Goal: Information Seeking & Learning: Learn about a topic

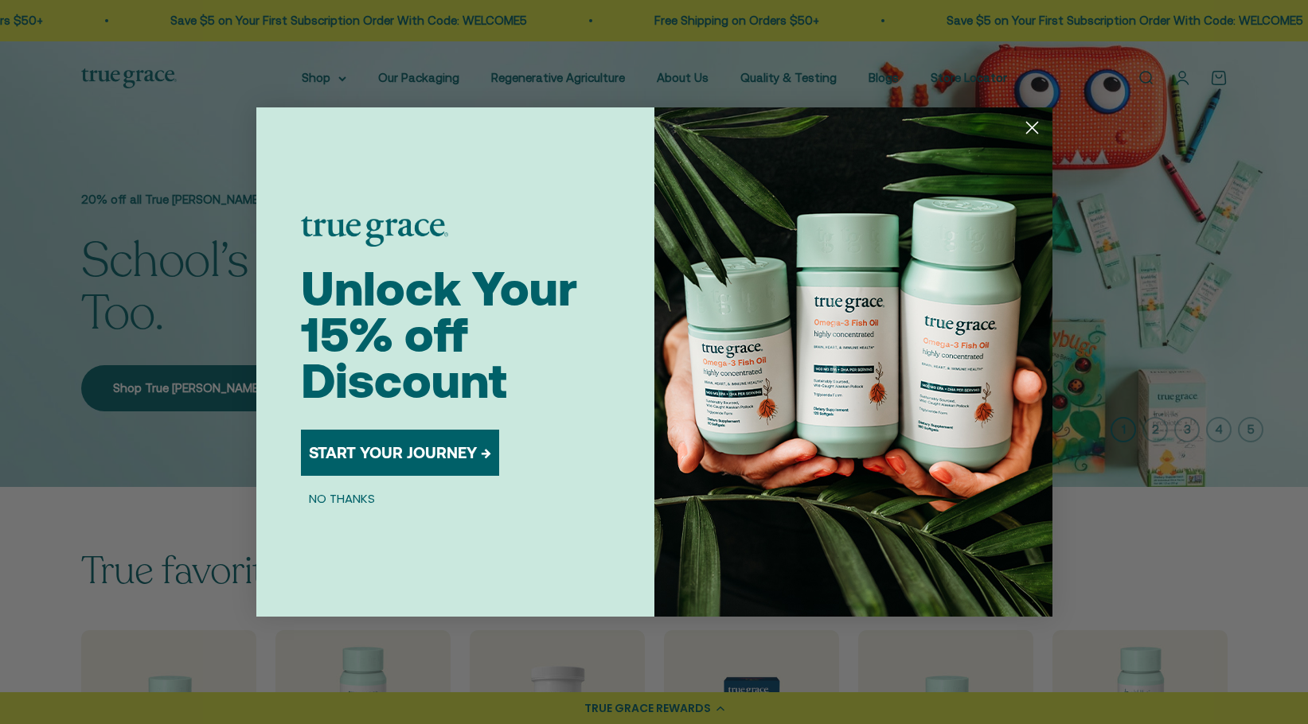
click at [1032, 131] on circle "Close dialog" at bounding box center [1031, 128] width 26 height 26
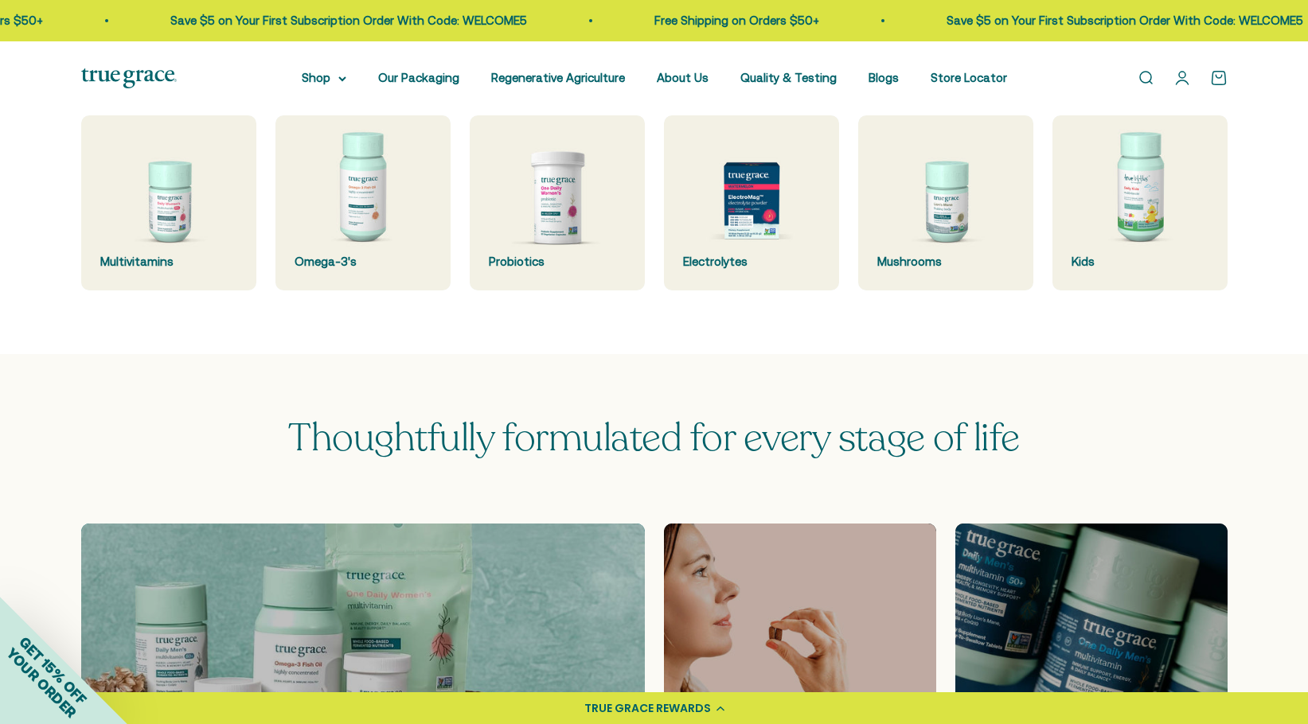
scroll to position [481, 0]
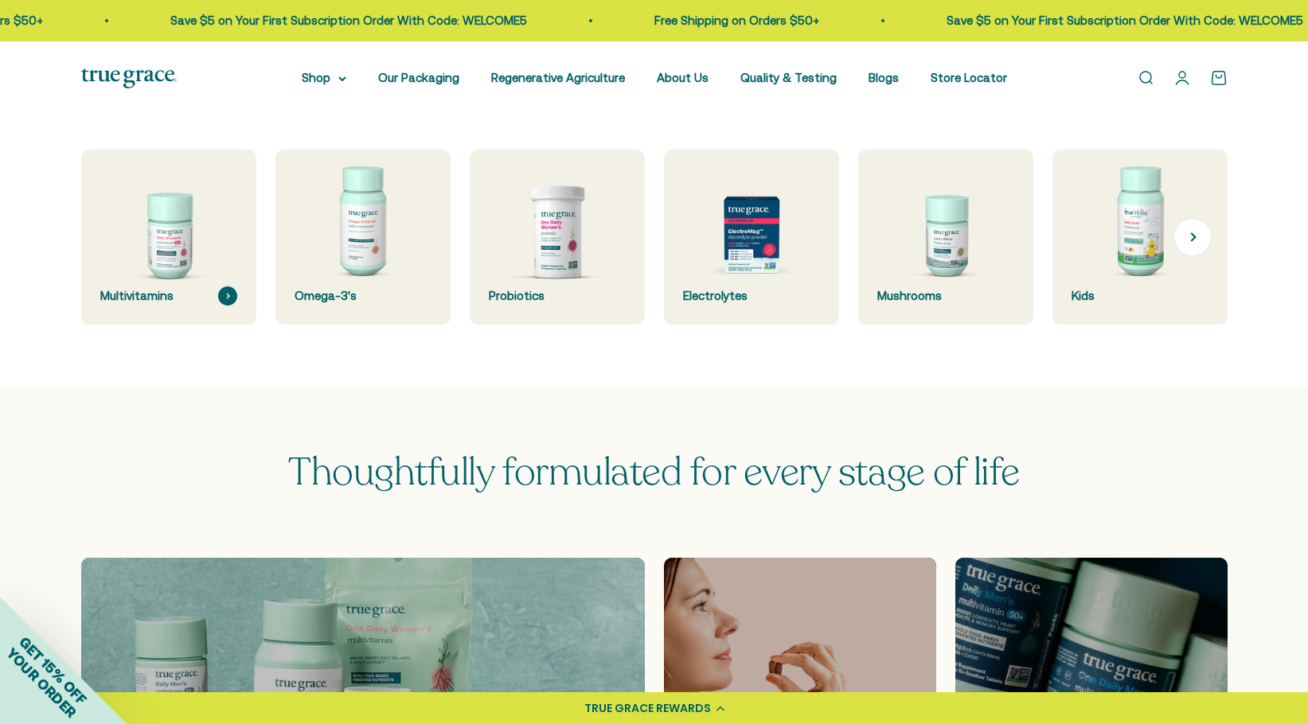
click at [164, 245] on img at bounding box center [168, 237] width 185 height 185
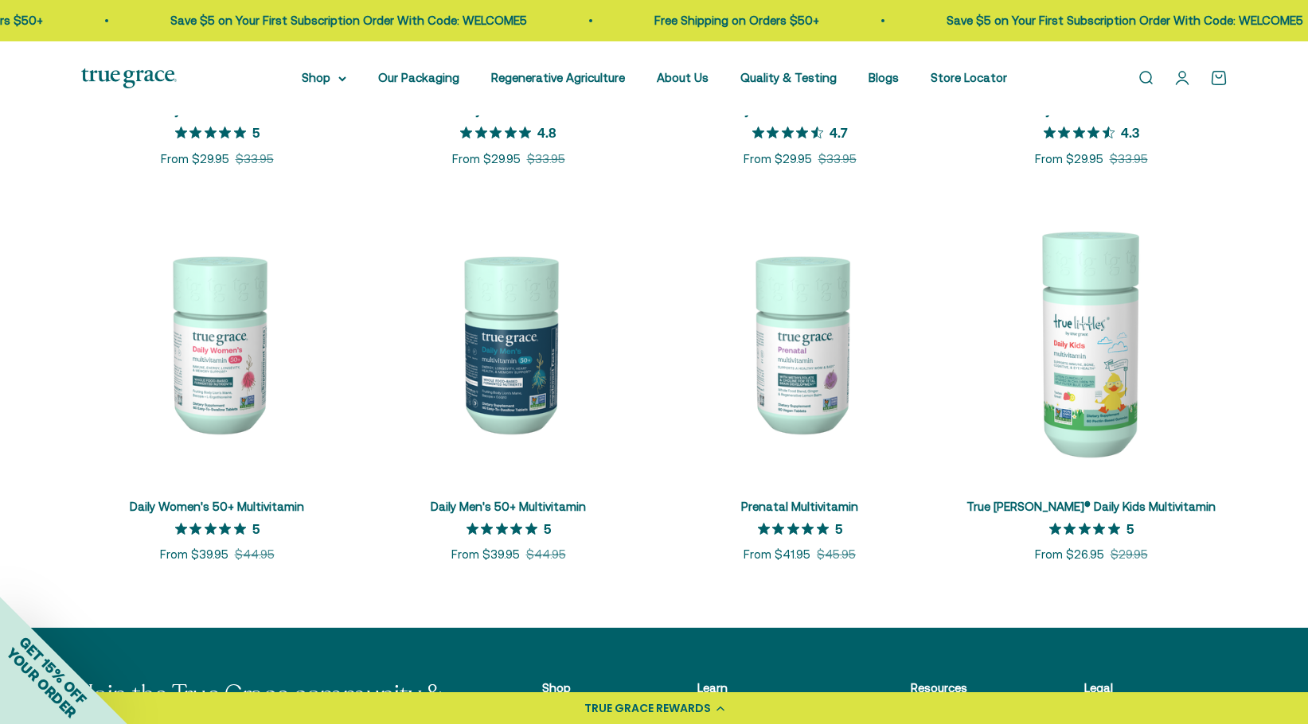
scroll to position [627, 0]
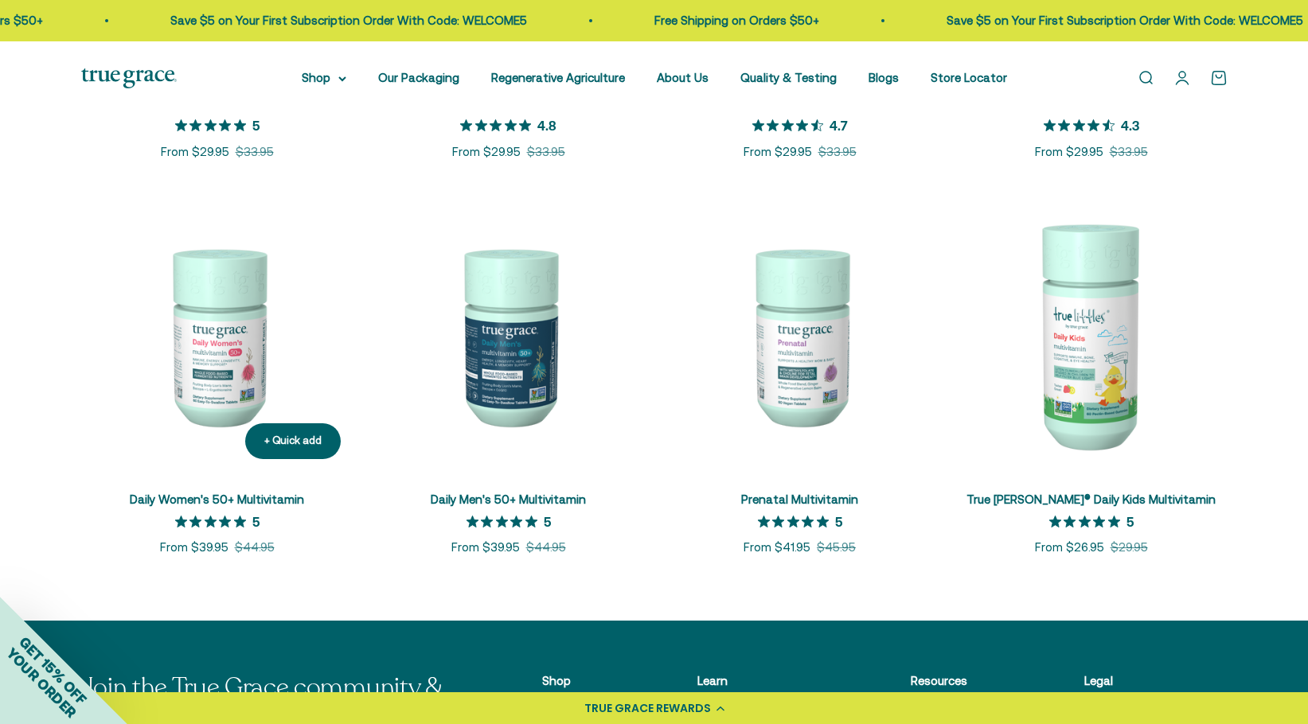
click at [253, 349] on img at bounding box center [217, 336] width 272 height 272
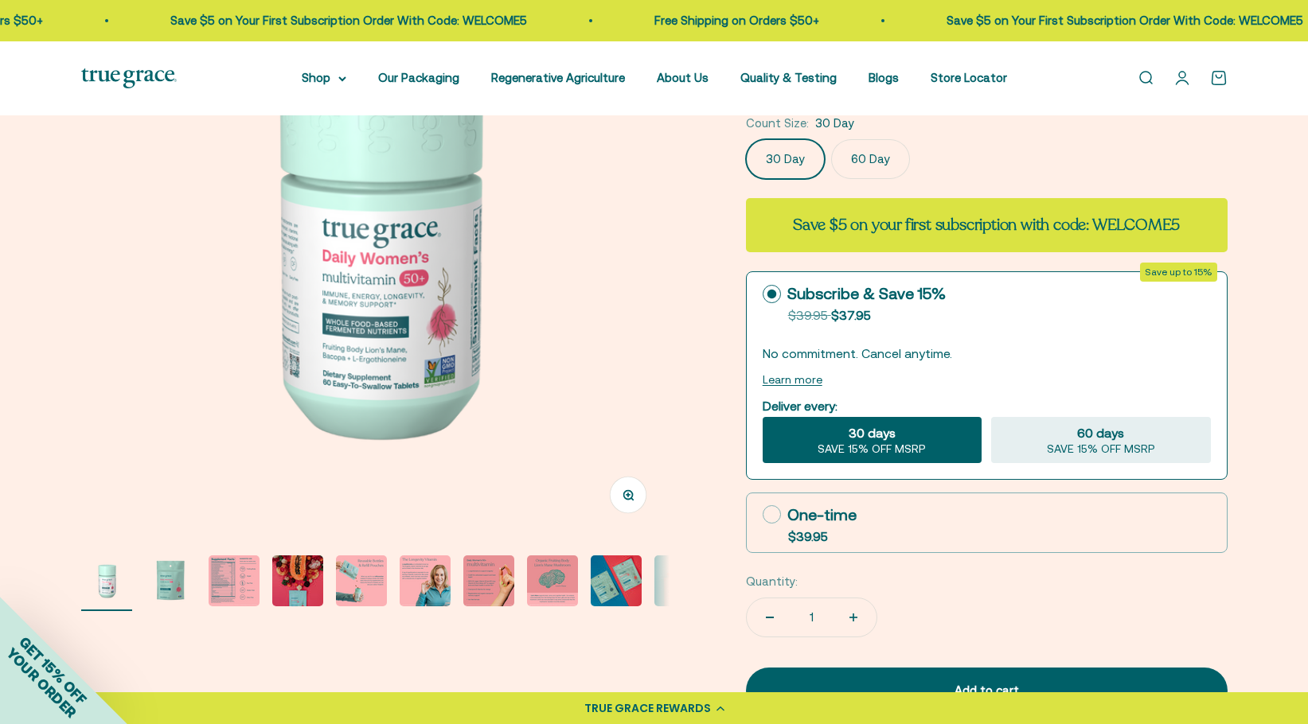
scroll to position [225, 0]
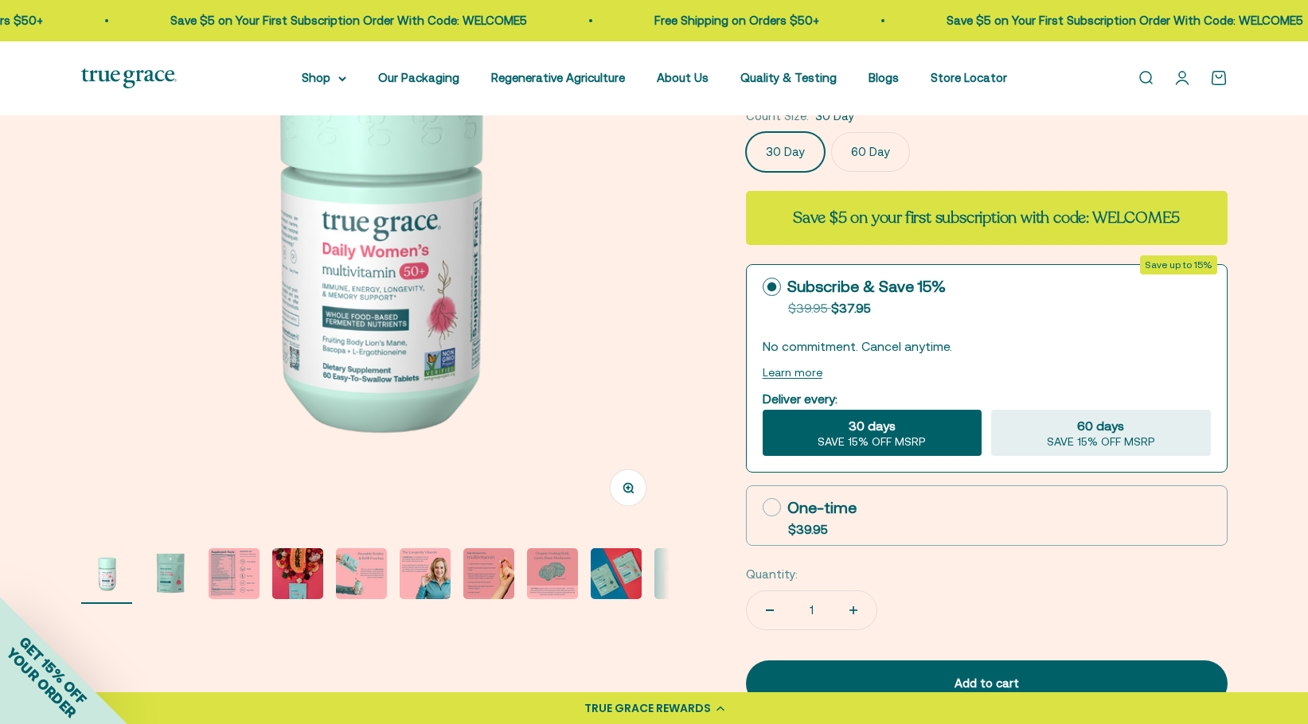
click at [228, 573] on img "Go to item 3" at bounding box center [234, 574] width 51 height 51
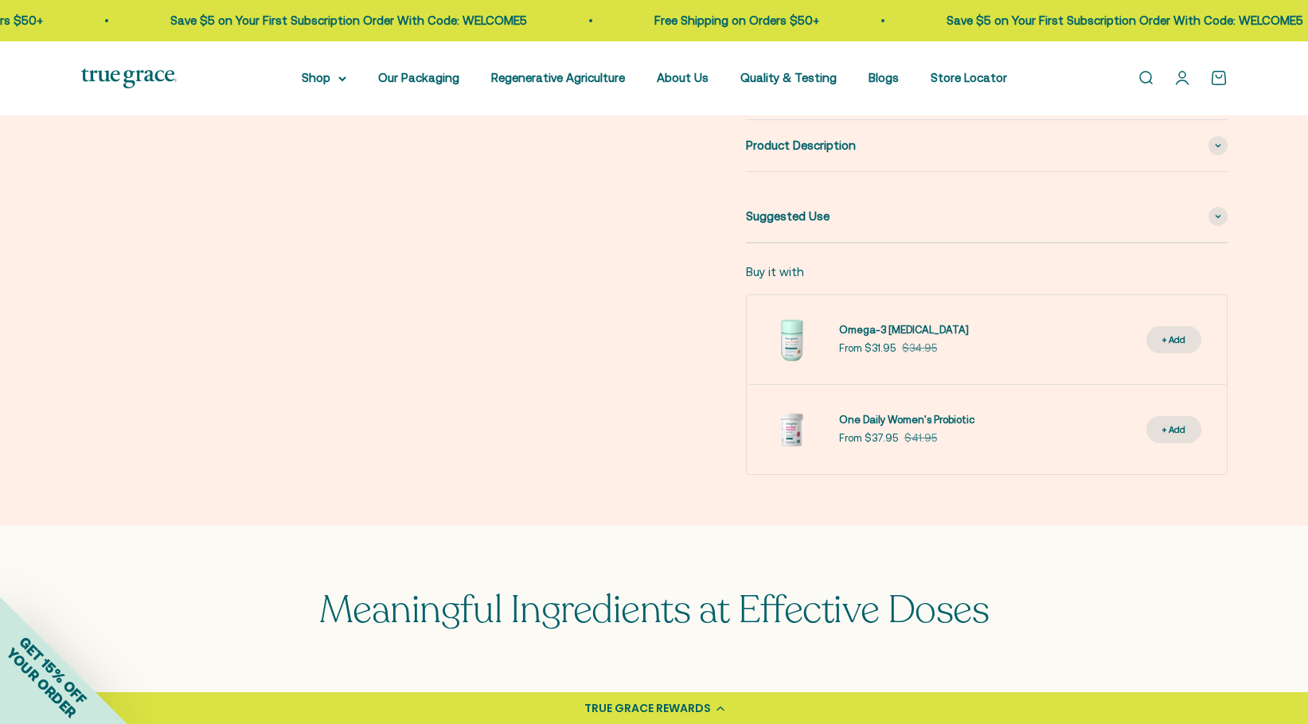
scroll to position [853, 0]
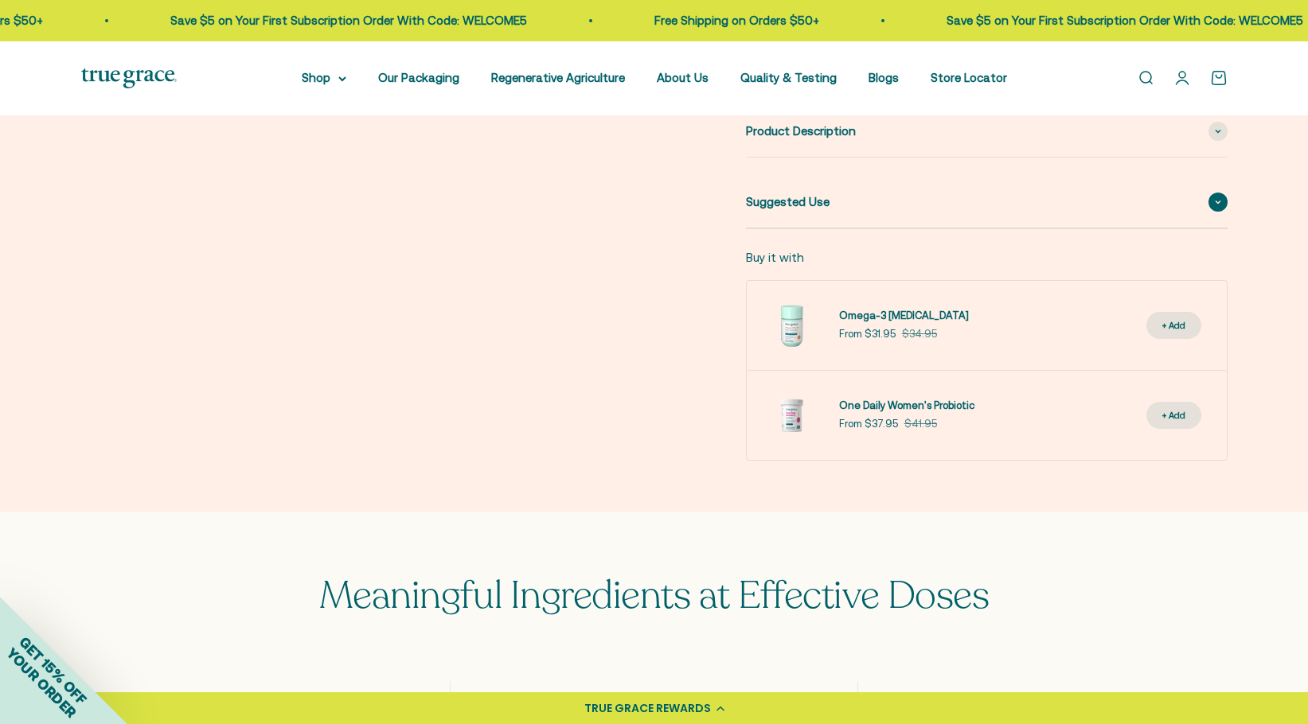
click at [1217, 200] on icon at bounding box center [1218, 202] width 6 height 5
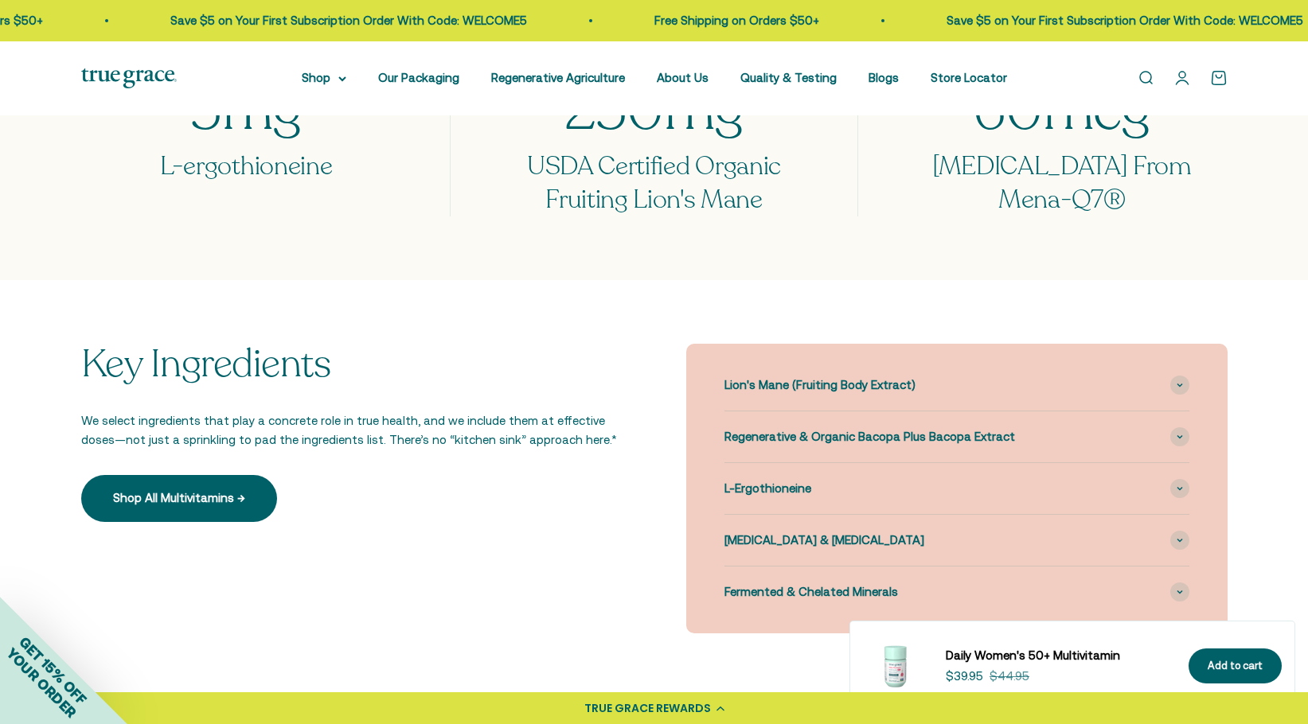
scroll to position [1579, 0]
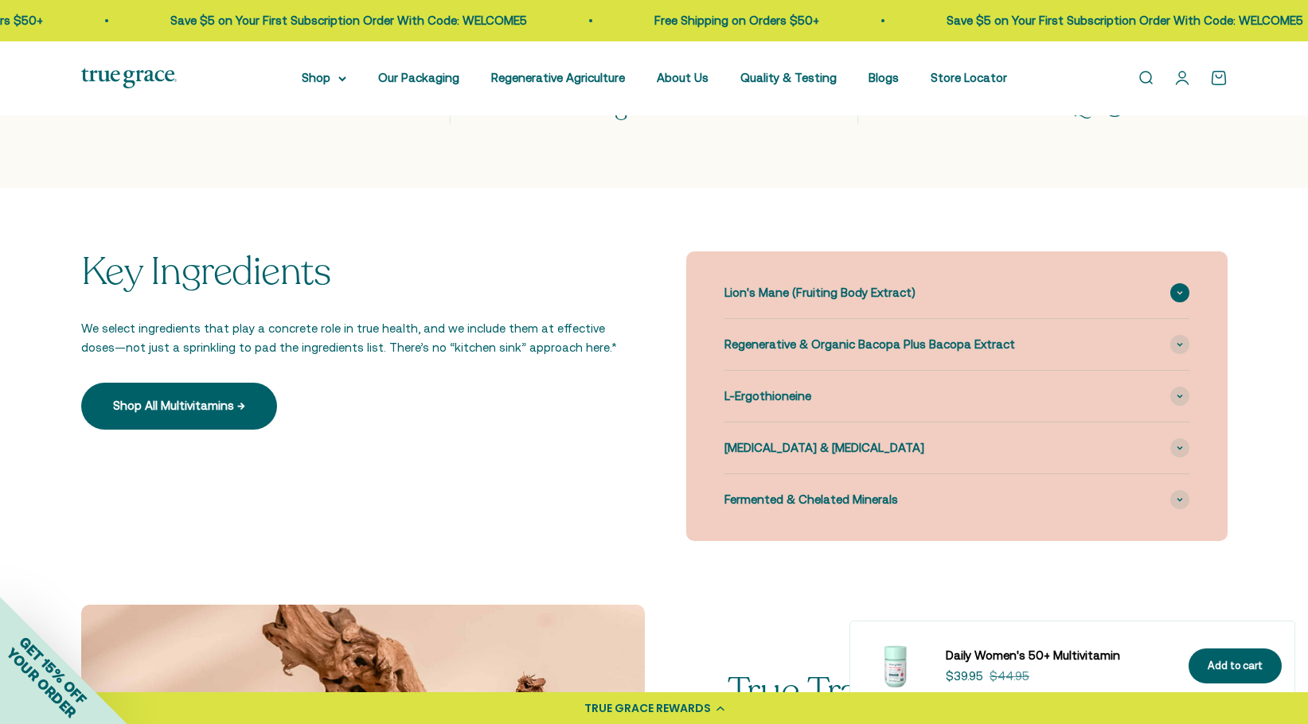
click at [1180, 283] on span at bounding box center [1179, 292] width 19 height 19
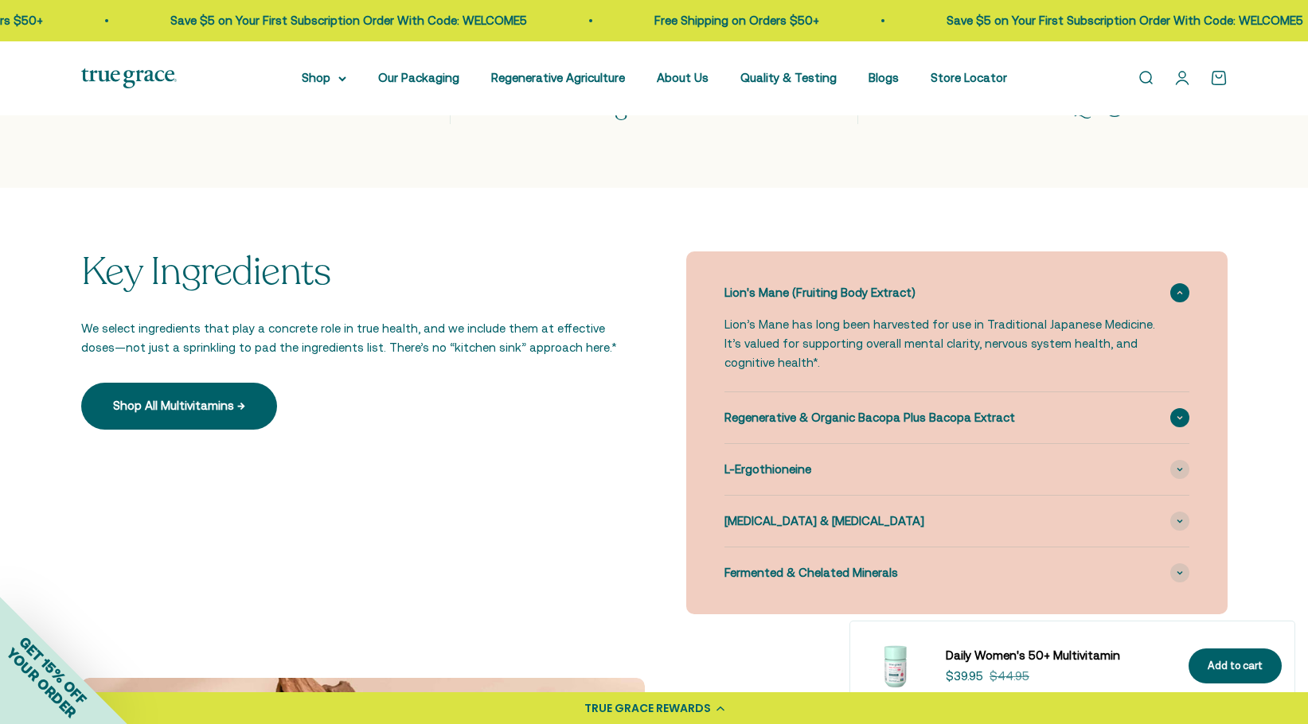
click at [1178, 414] on span at bounding box center [1179, 417] width 19 height 19
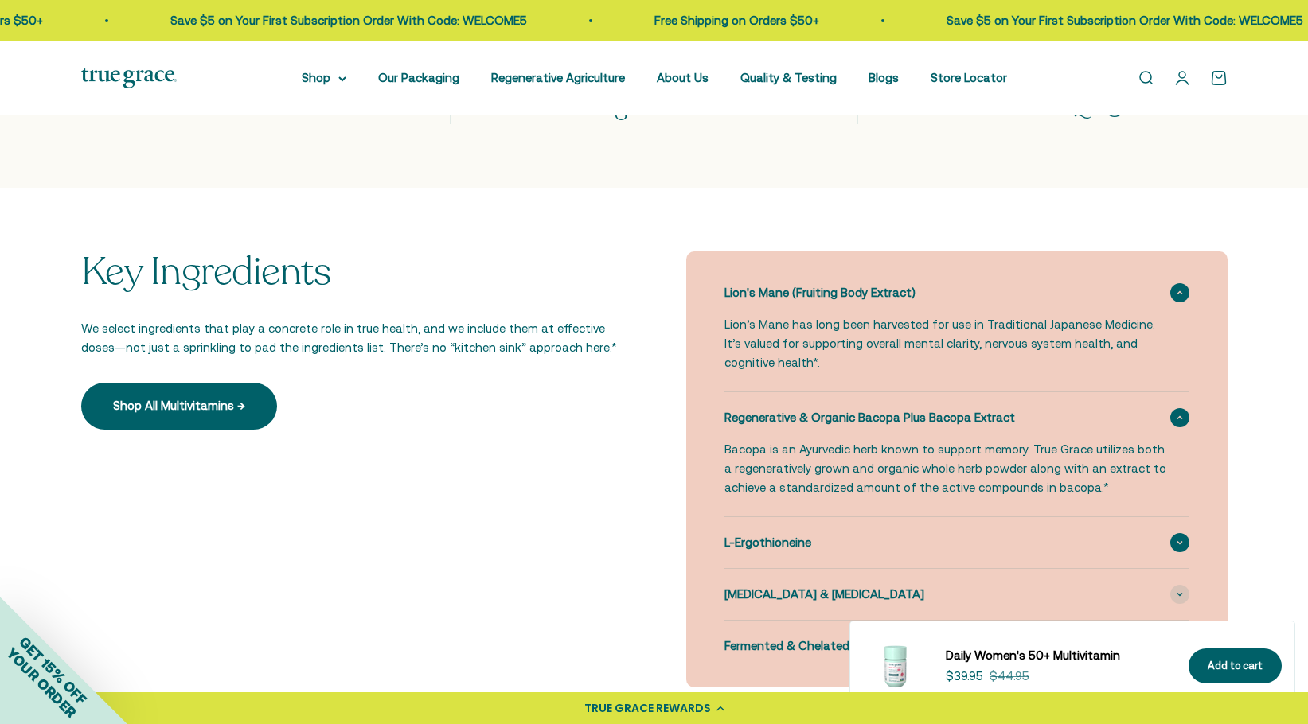
click at [1174, 533] on span at bounding box center [1179, 542] width 19 height 19
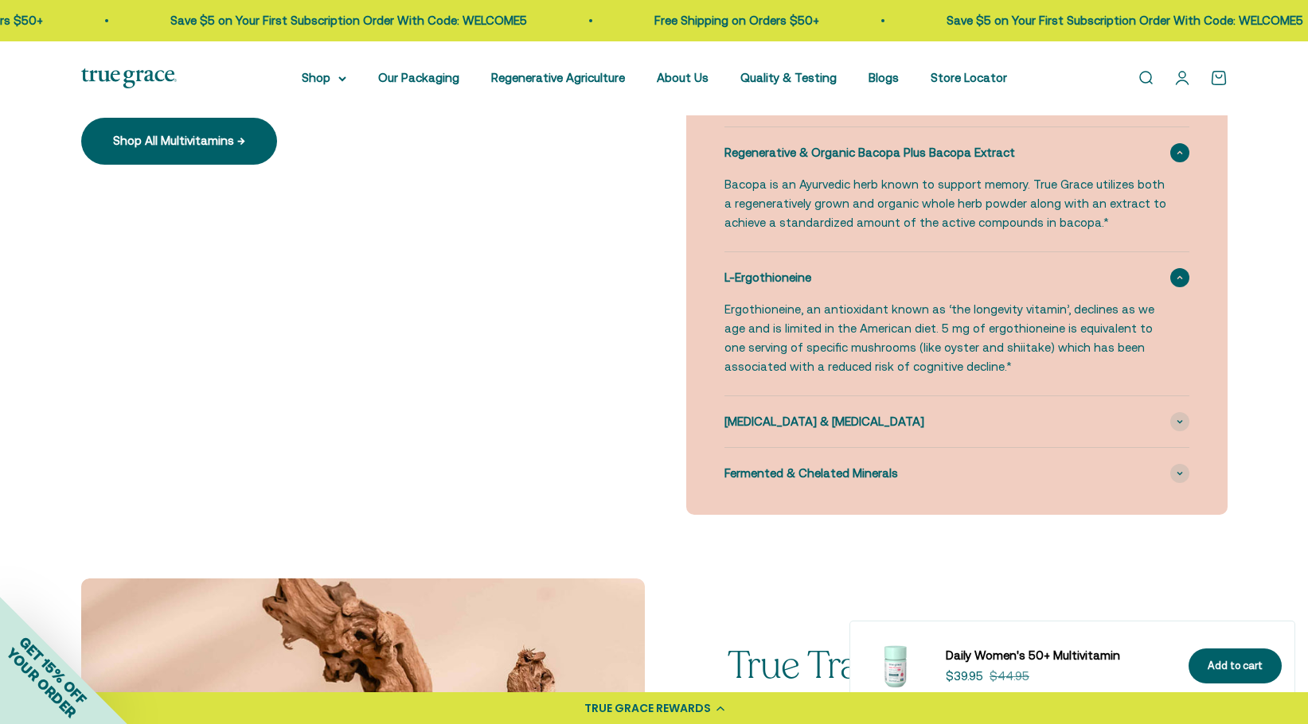
scroll to position [1881, 0]
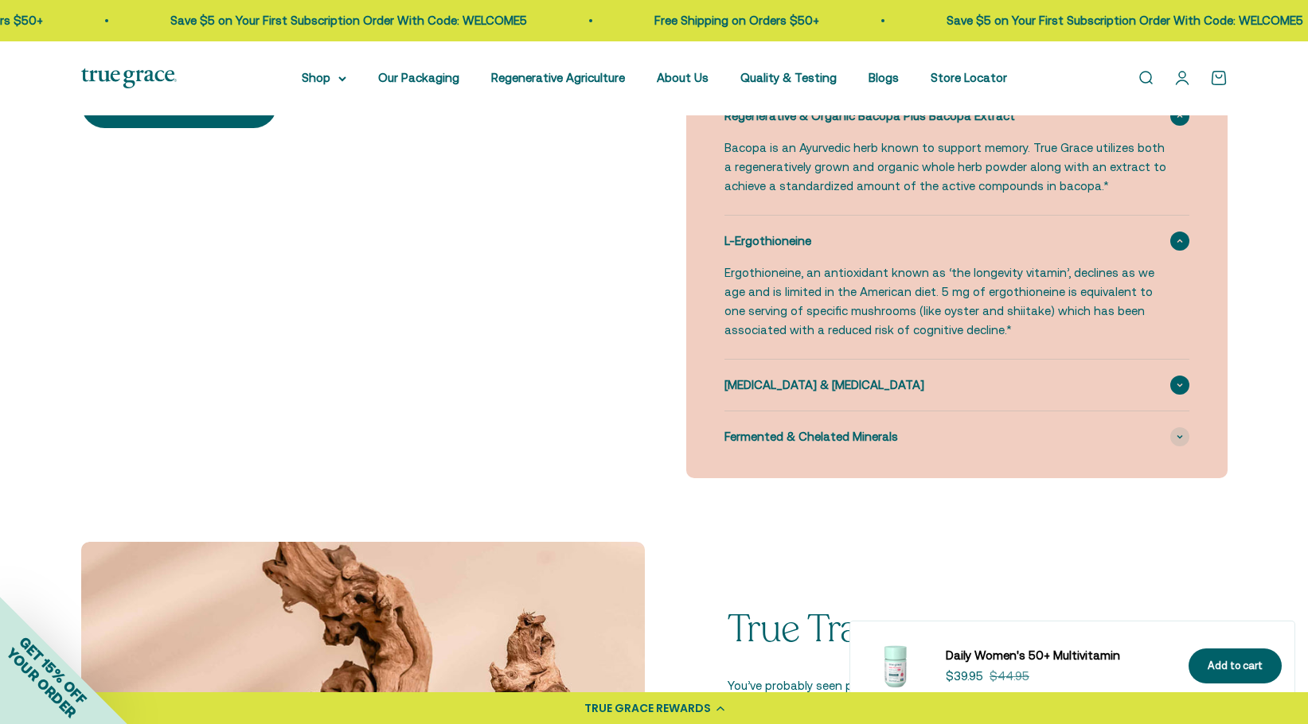
click at [1181, 383] on icon at bounding box center [1180, 385] width 6 height 5
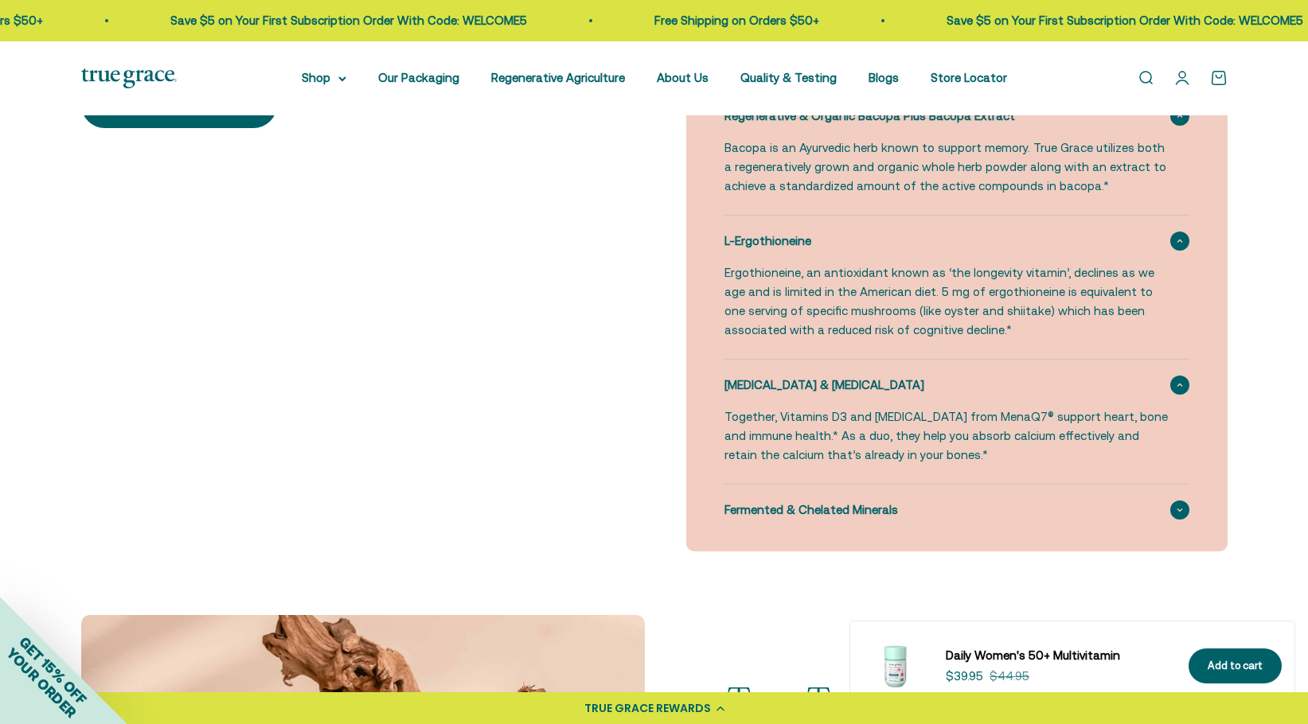
click at [1177, 508] on icon at bounding box center [1180, 510] width 6 height 5
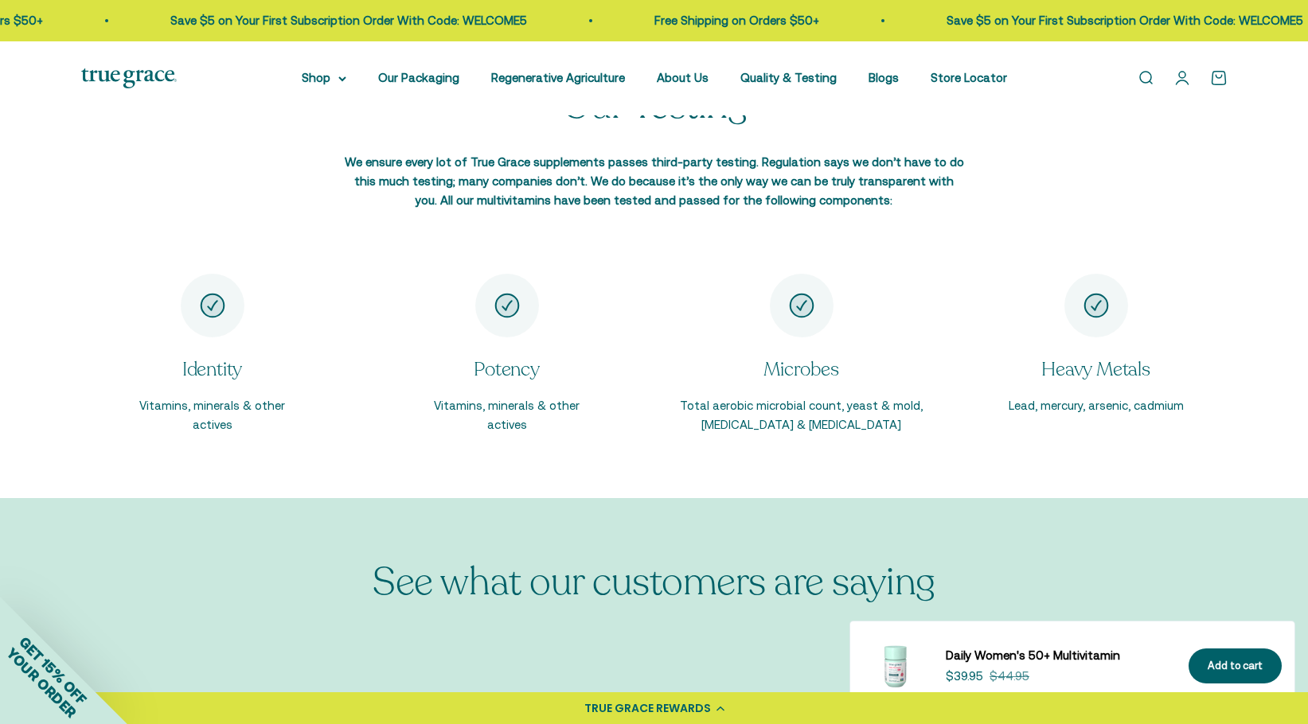
scroll to position [3100, 0]
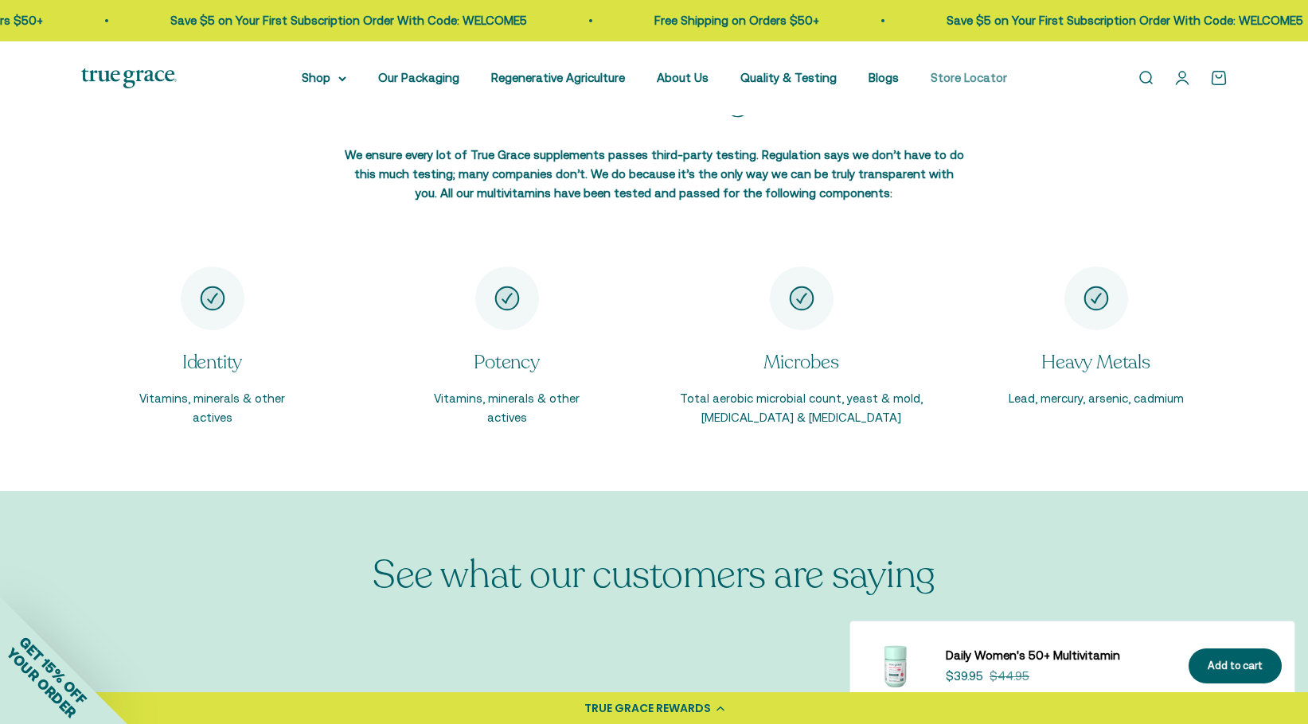
click at [980, 76] on link "Store Locator" at bounding box center [969, 78] width 76 height 14
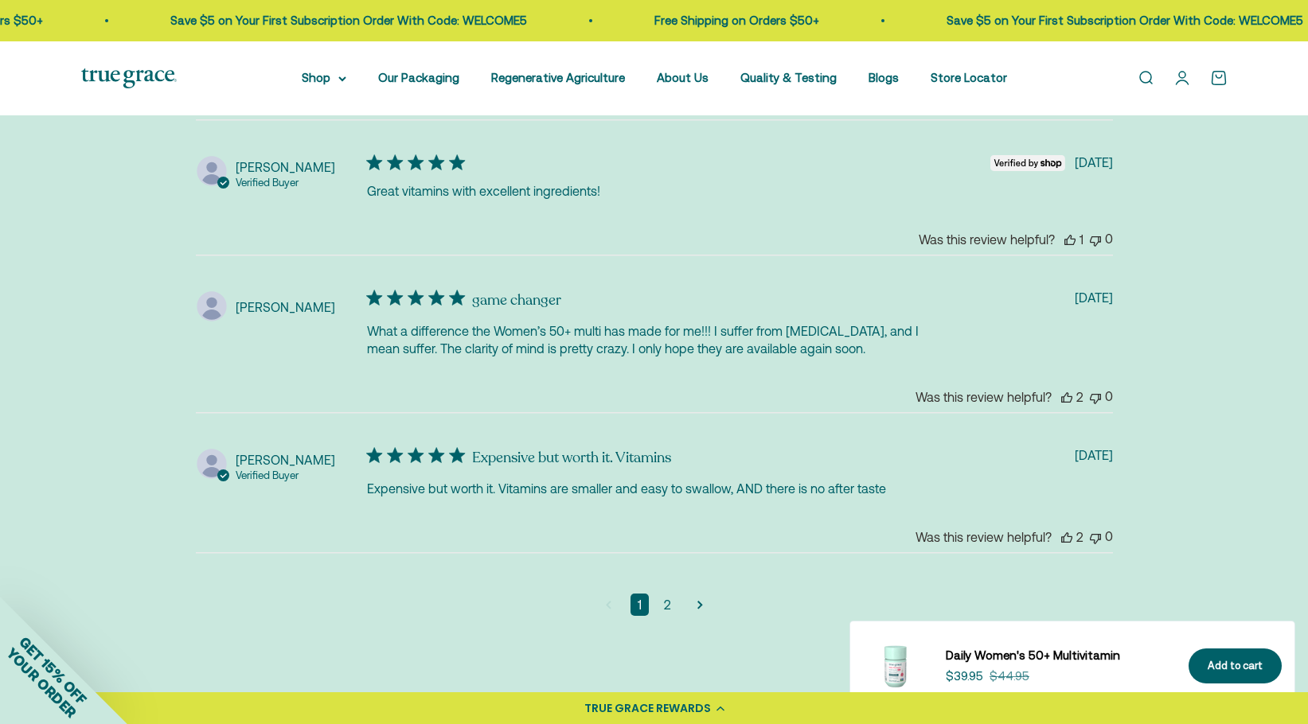
scroll to position [4478, 0]
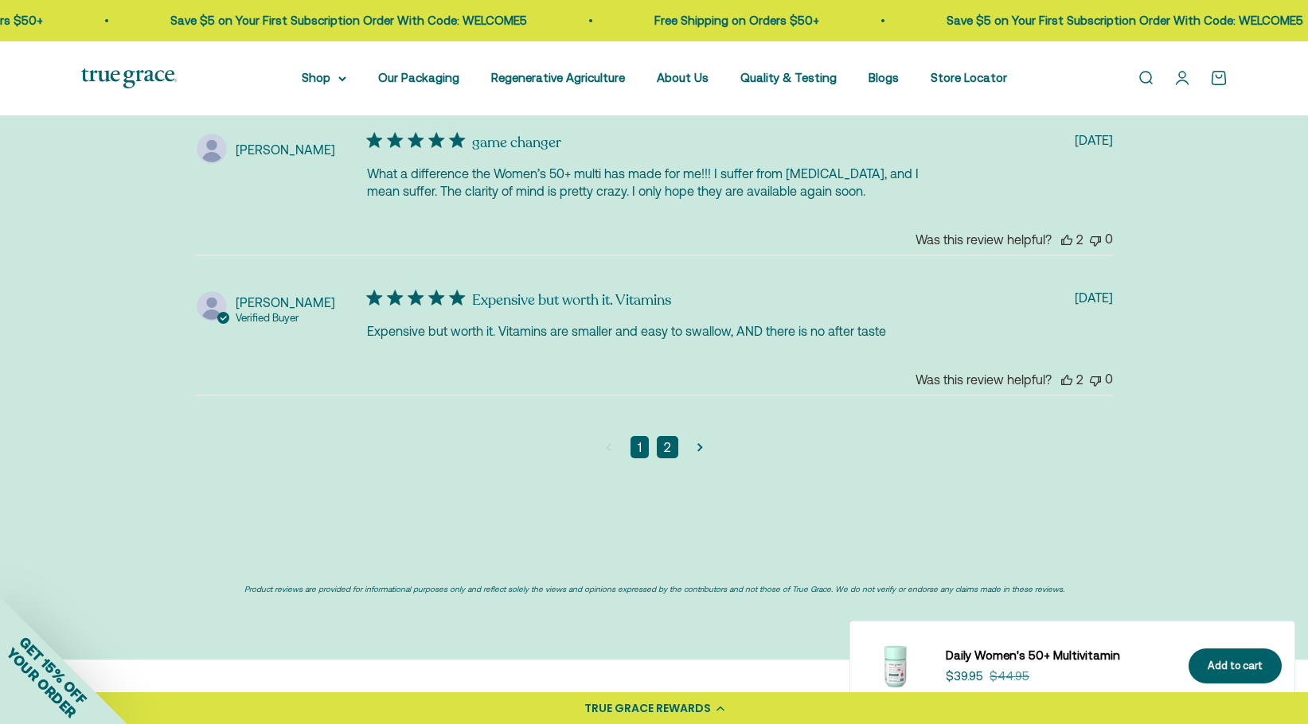
click at [668, 439] on link "2" at bounding box center [667, 447] width 21 height 22
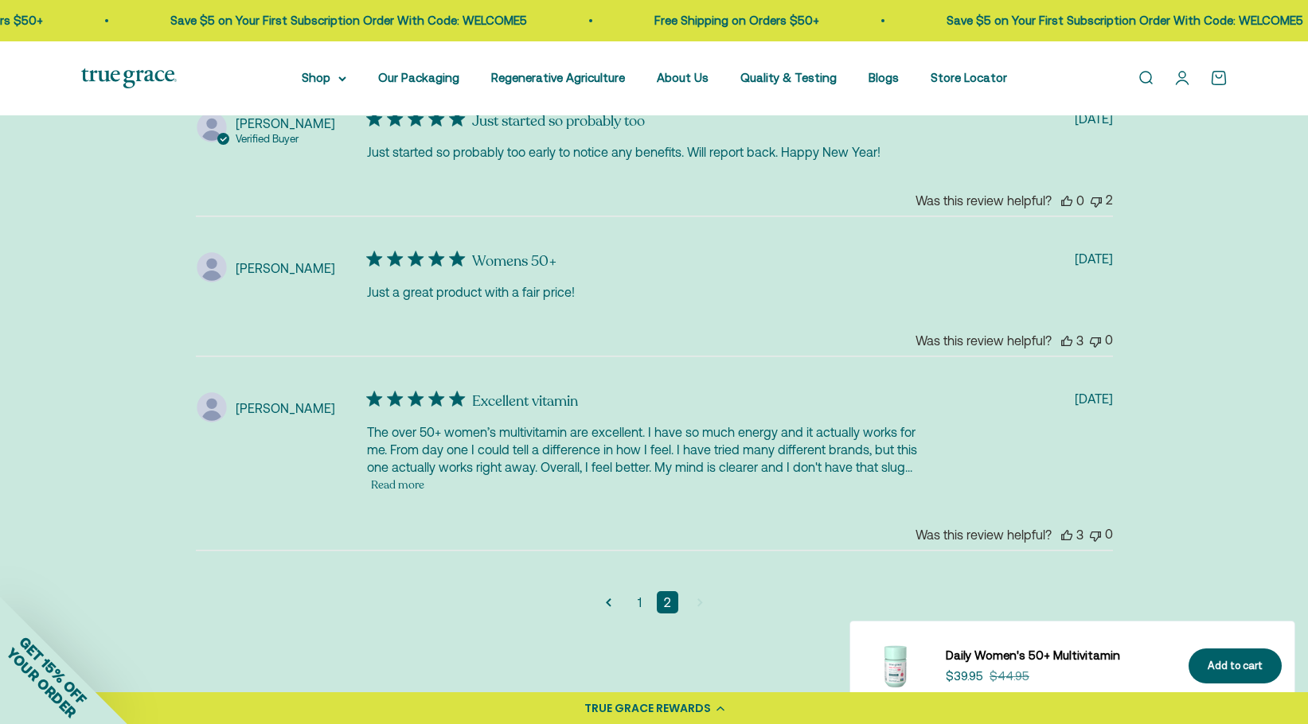
scroll to position [4143, 0]
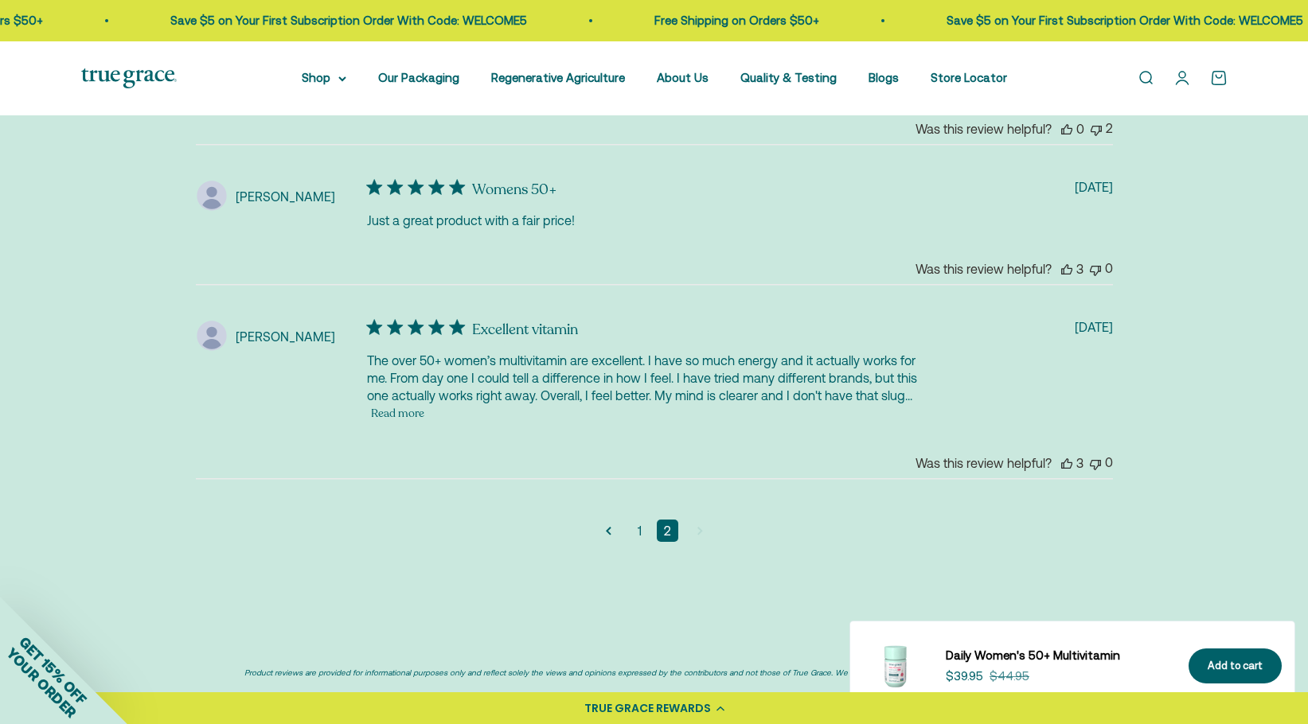
click at [402, 404] on button "Read more" at bounding box center [397, 413] width 53 height 19
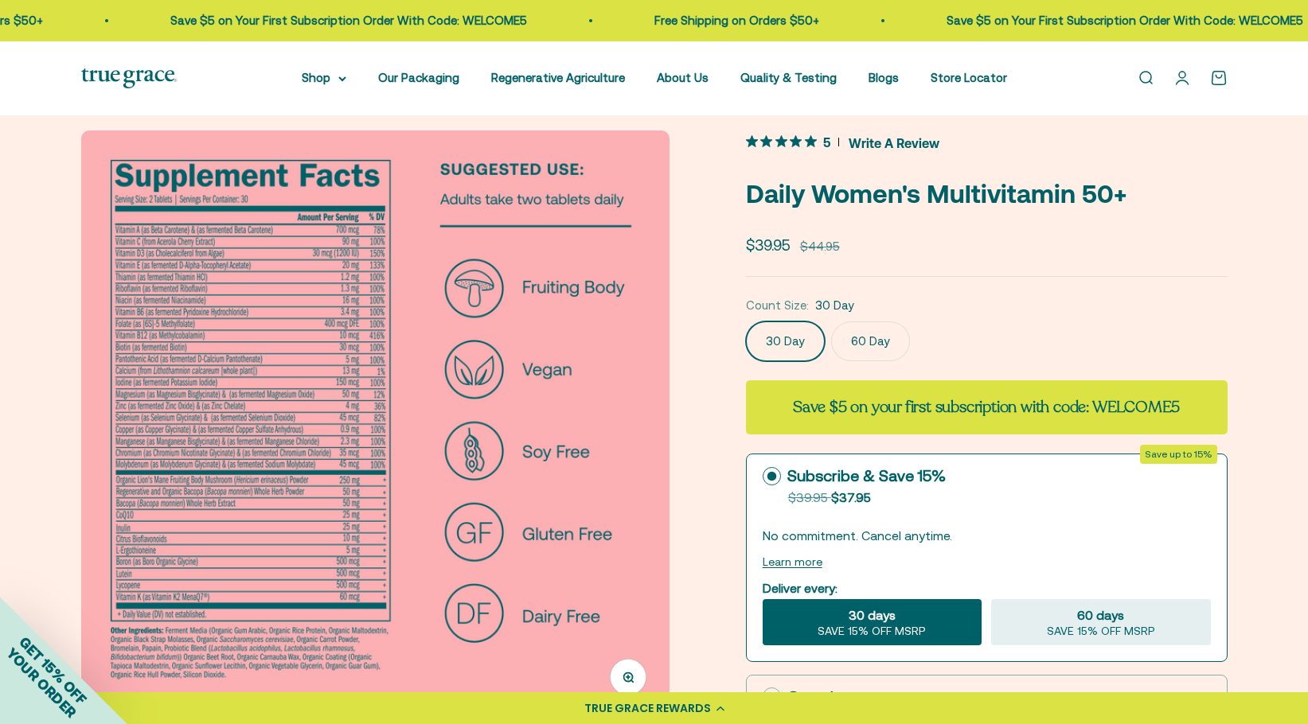
scroll to position [43, 0]
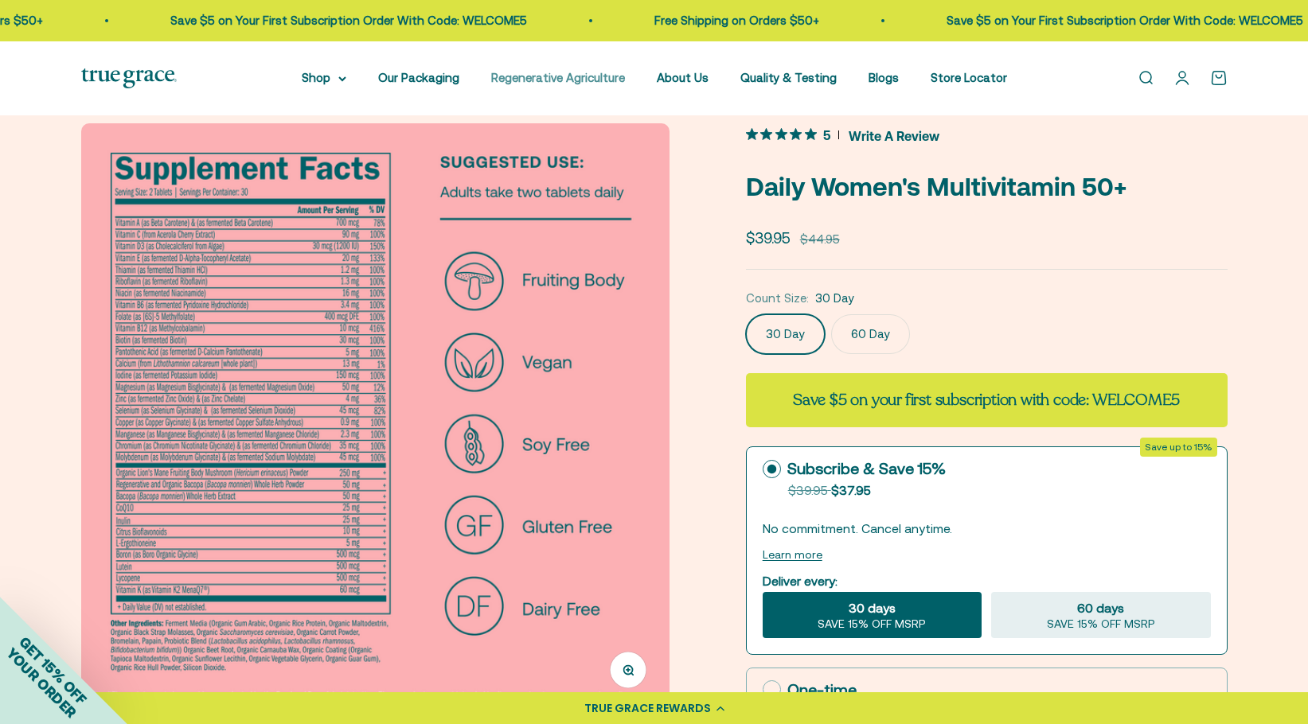
click at [587, 75] on link "Regenerative Agriculture" at bounding box center [558, 78] width 134 height 14
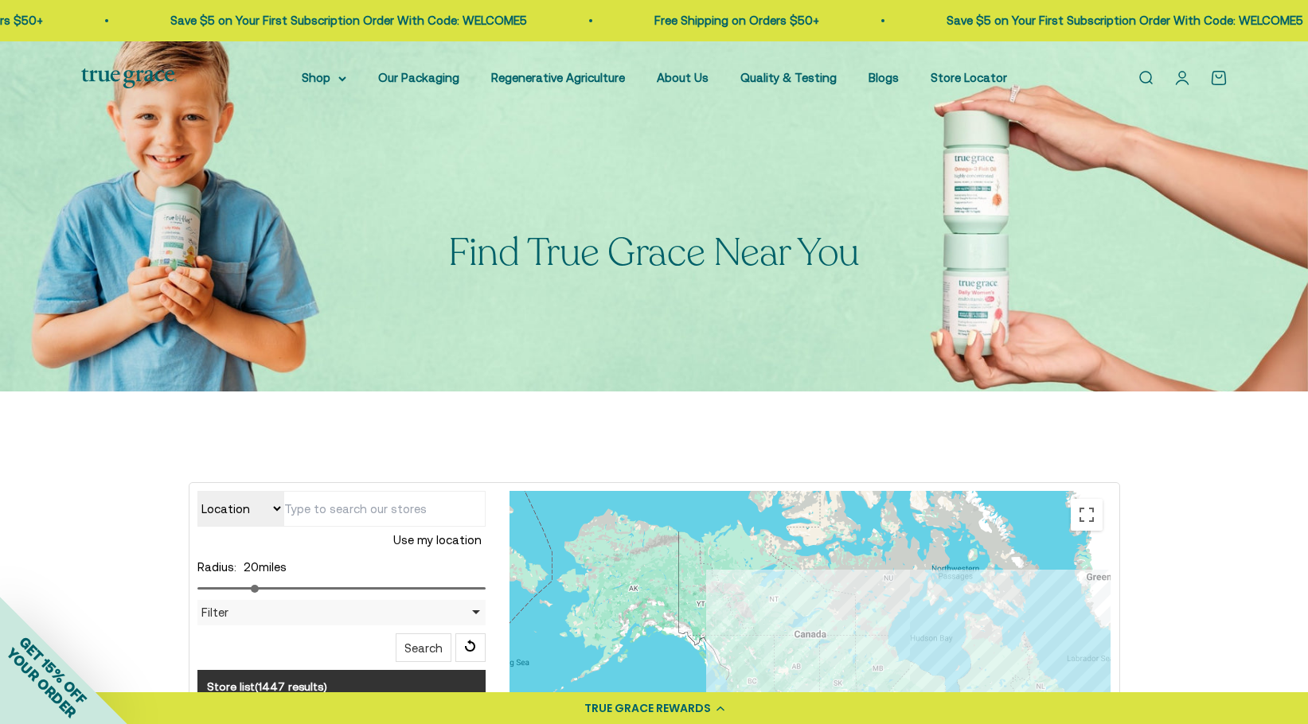
click at [413, 506] on input "text" at bounding box center [384, 509] width 202 height 36
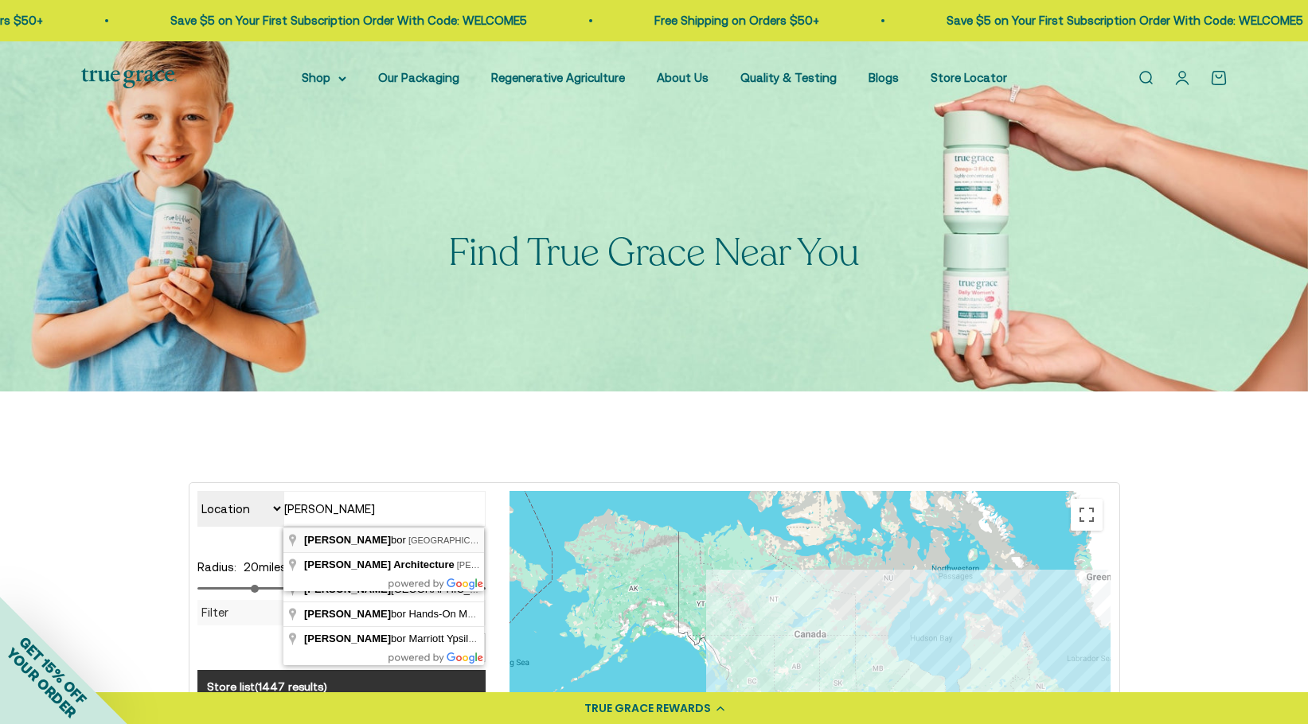
type input "Ann Arbor, MI, USA"
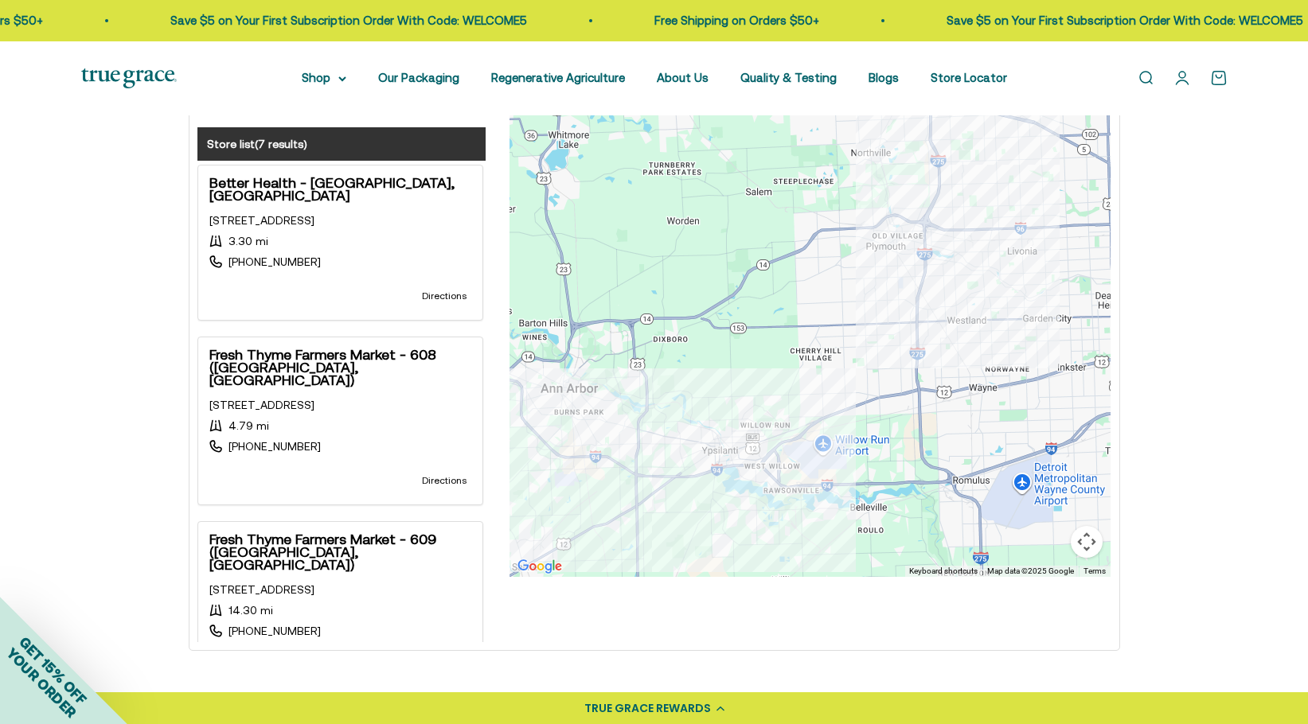
scroll to position [544, 0]
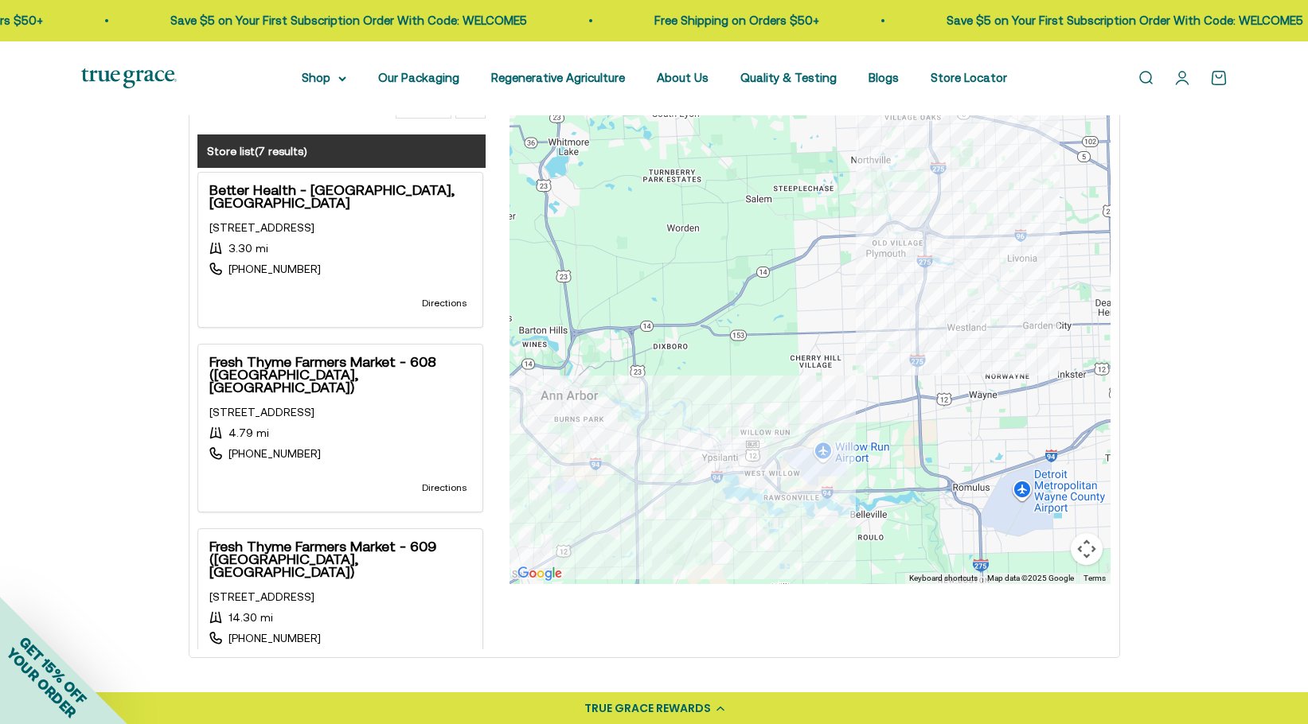
click at [883, 313] on div at bounding box center [809, 265] width 601 height 637
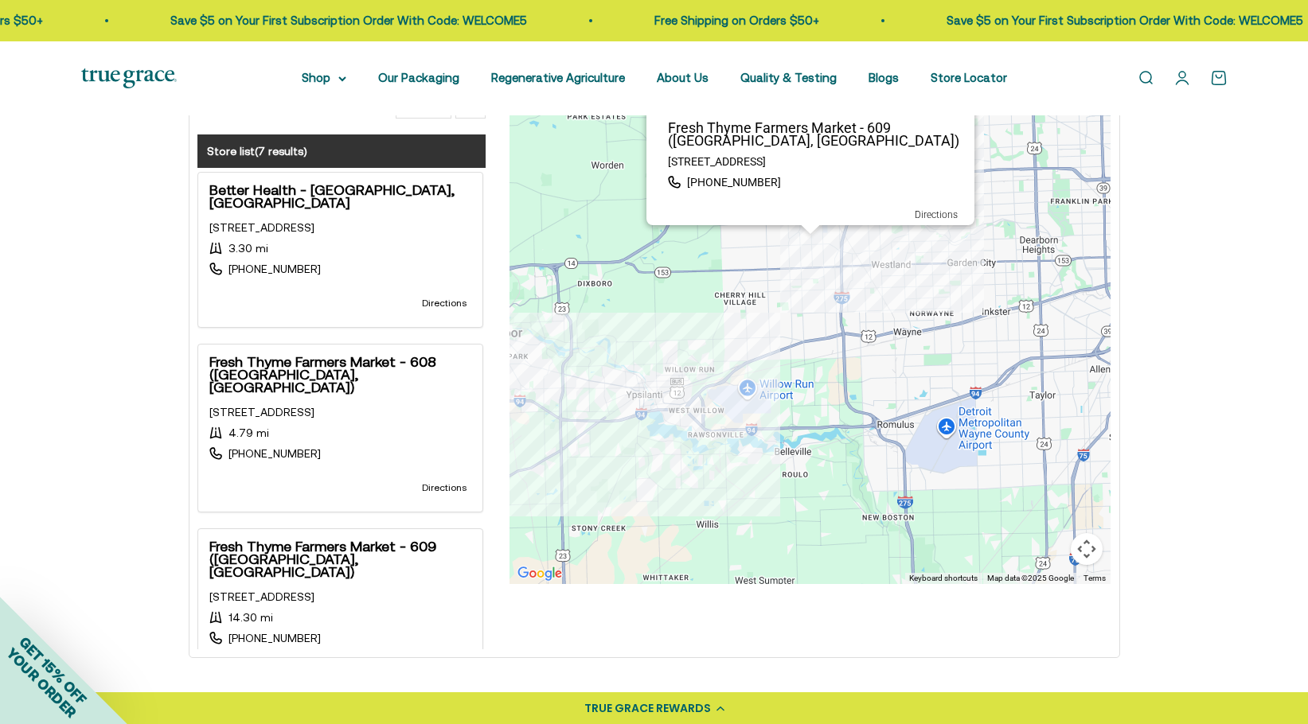
click at [1271, 367] on div "Location Store name Ann Arbor, MI, USA Use my location Radius: 20 miles Filter …" at bounding box center [654, 297] width 1308 height 898
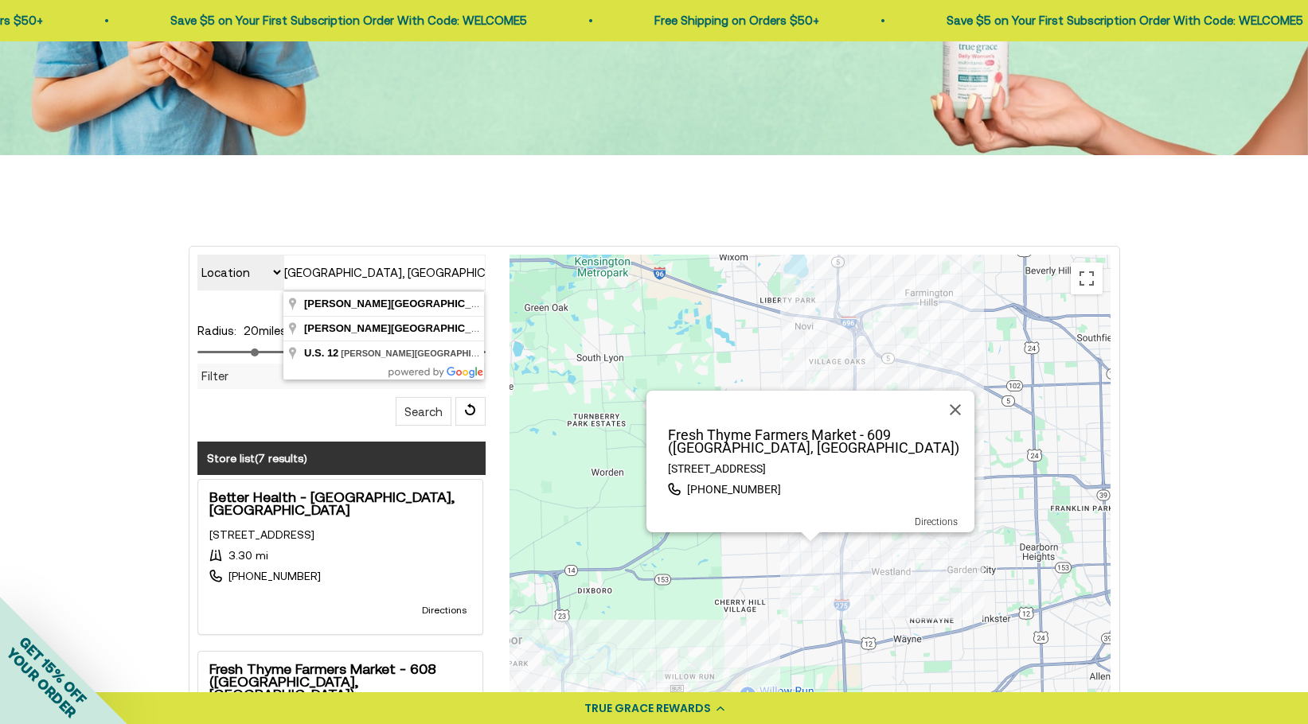
scroll to position [201, 0]
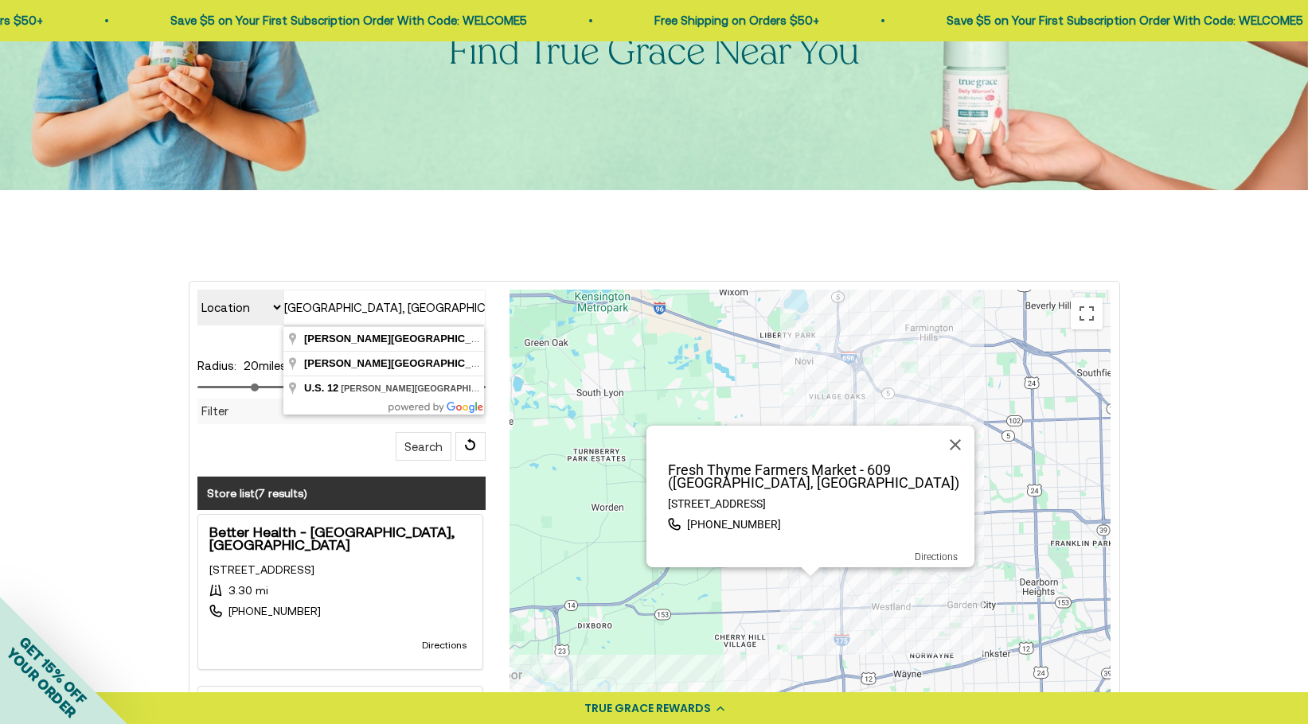
drag, startPoint x: 338, startPoint y: 113, endPoint x: 295, endPoint y: 114, distance: 43.8
click at [810, 602] on div "Fresh Thyme Farmers Market - 609 (Canton, MI) 43480 FORD RD., Canton, MI, 48187…" at bounding box center [809, 608] width 601 height 637
click at [764, 248] on div "Location Store name Ann Arbor, MI, USA Use my location Radius: 20 miles Filter …" at bounding box center [654, 639] width 1308 height 898
click at [1280, 208] on div "Location Store name Ann Arbor, MI, USA Use my location Radius: 20 miles Filter …" at bounding box center [654, 639] width 1308 height 898
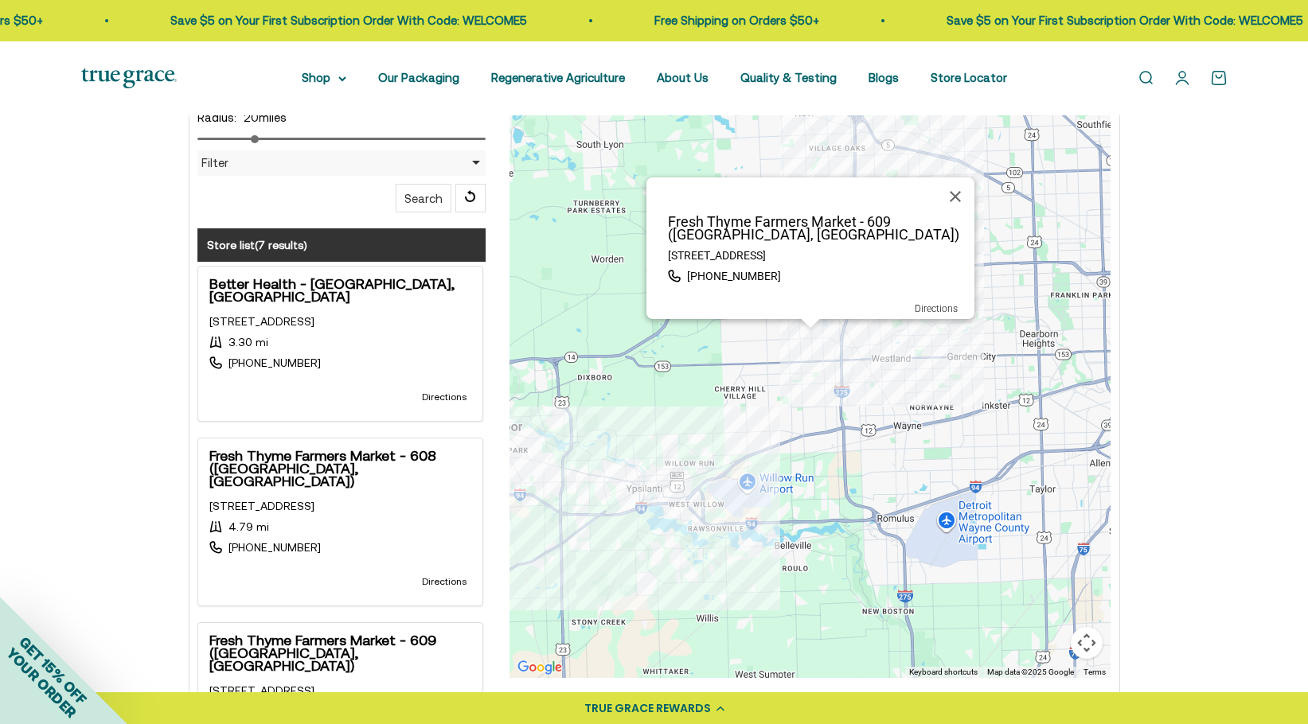
scroll to position [446, 0]
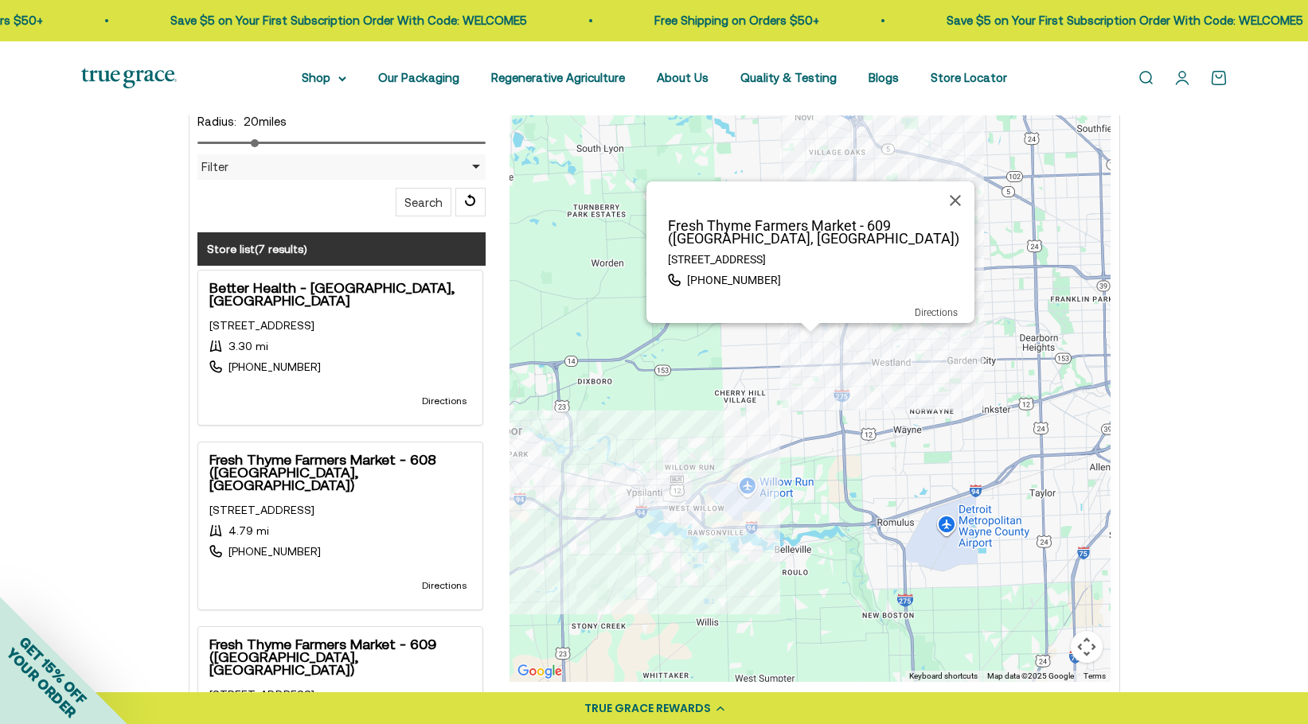
click at [287, 275] on div "Better Health - Ann Arbor, MI 3500 Washtenaw Ave, Ann Arbor, MI, 48104, United …" at bounding box center [340, 348] width 278 height 148
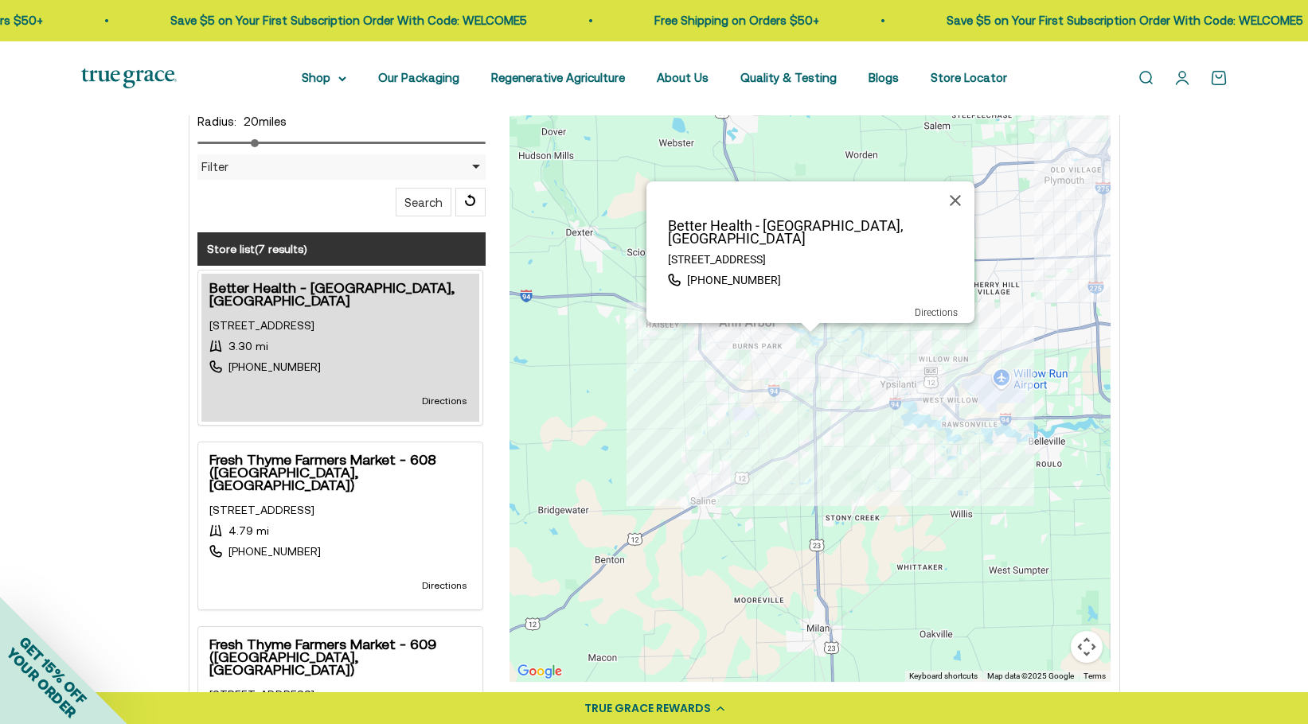
click at [752, 237] on p "Better Health - Ann Arbor, MI" at bounding box center [815, 232] width 318 height 25
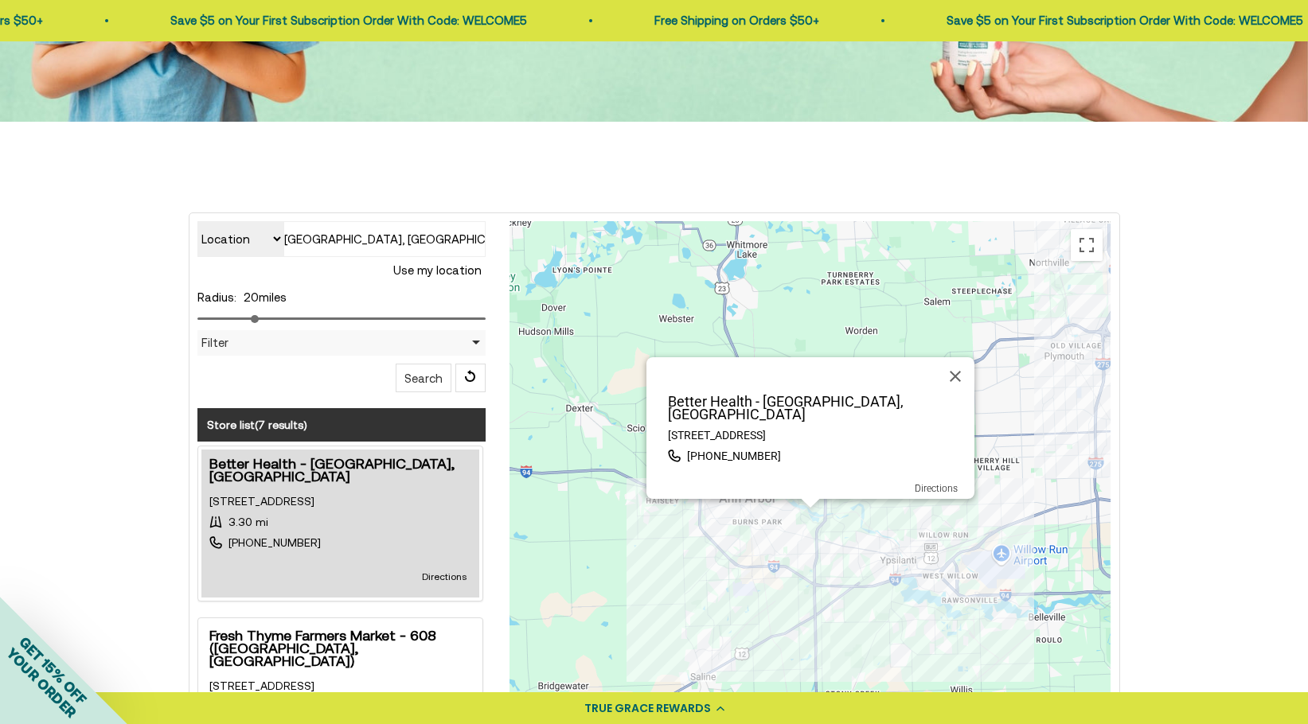
scroll to position [267, 0]
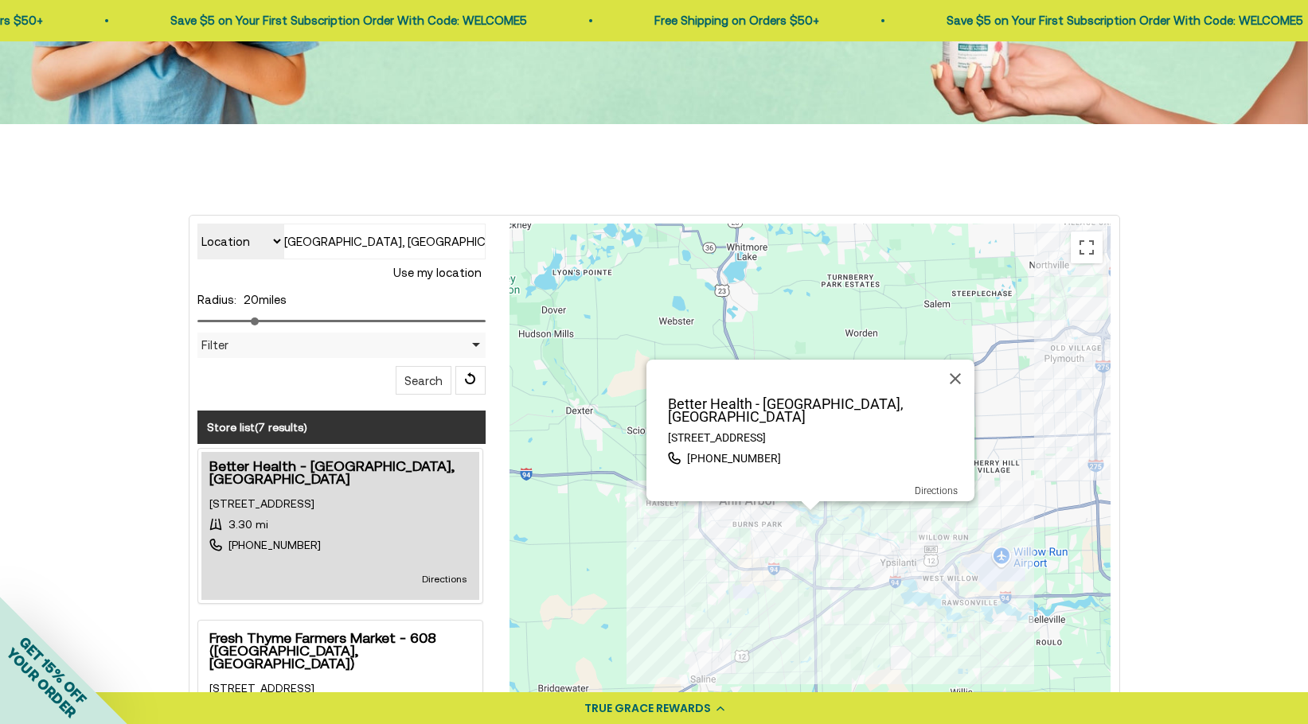
click at [419, 383] on button "Search" at bounding box center [424, 380] width 56 height 29
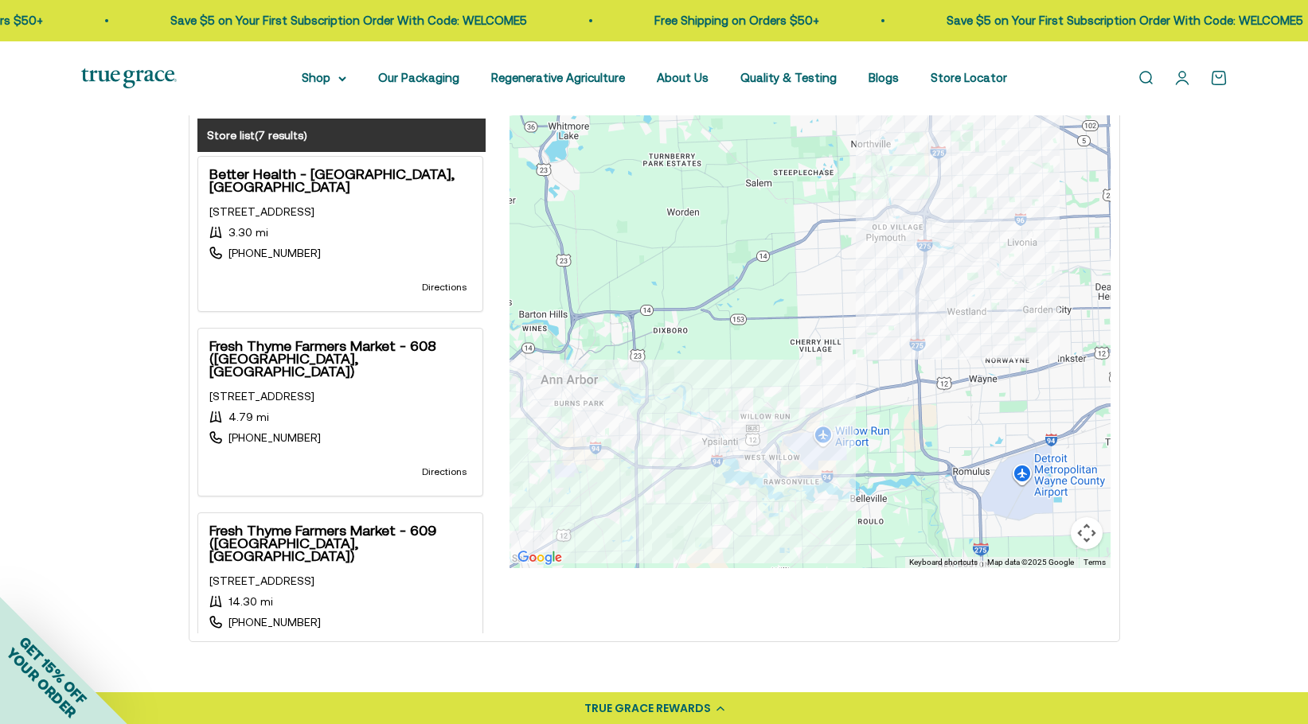
scroll to position [569, 0]
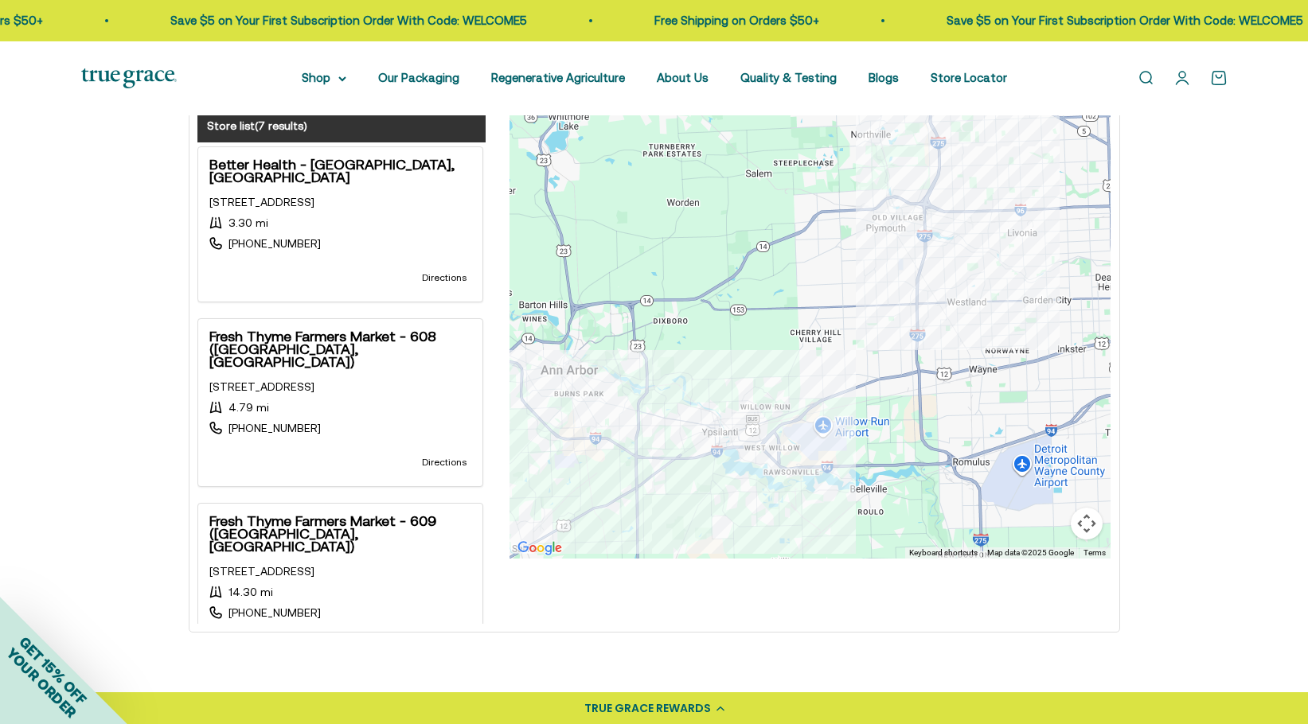
click at [673, 405] on div at bounding box center [809, 240] width 601 height 637
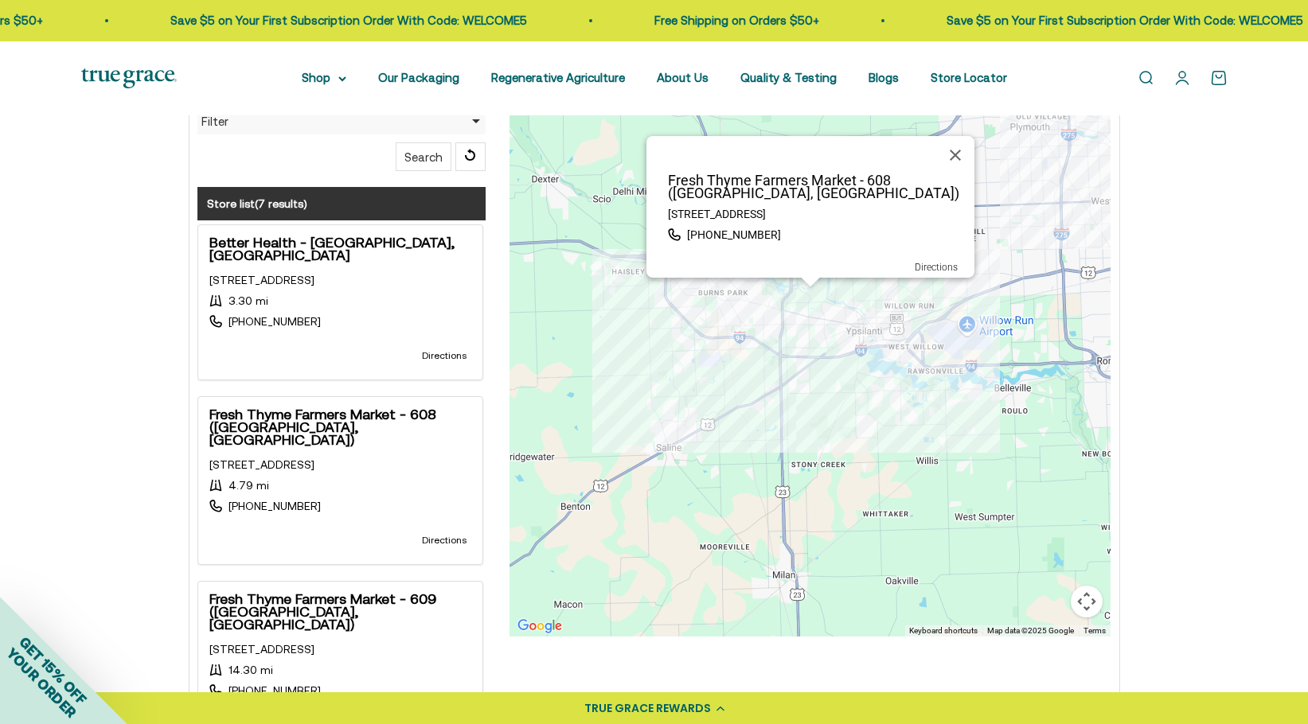
scroll to position [478, 0]
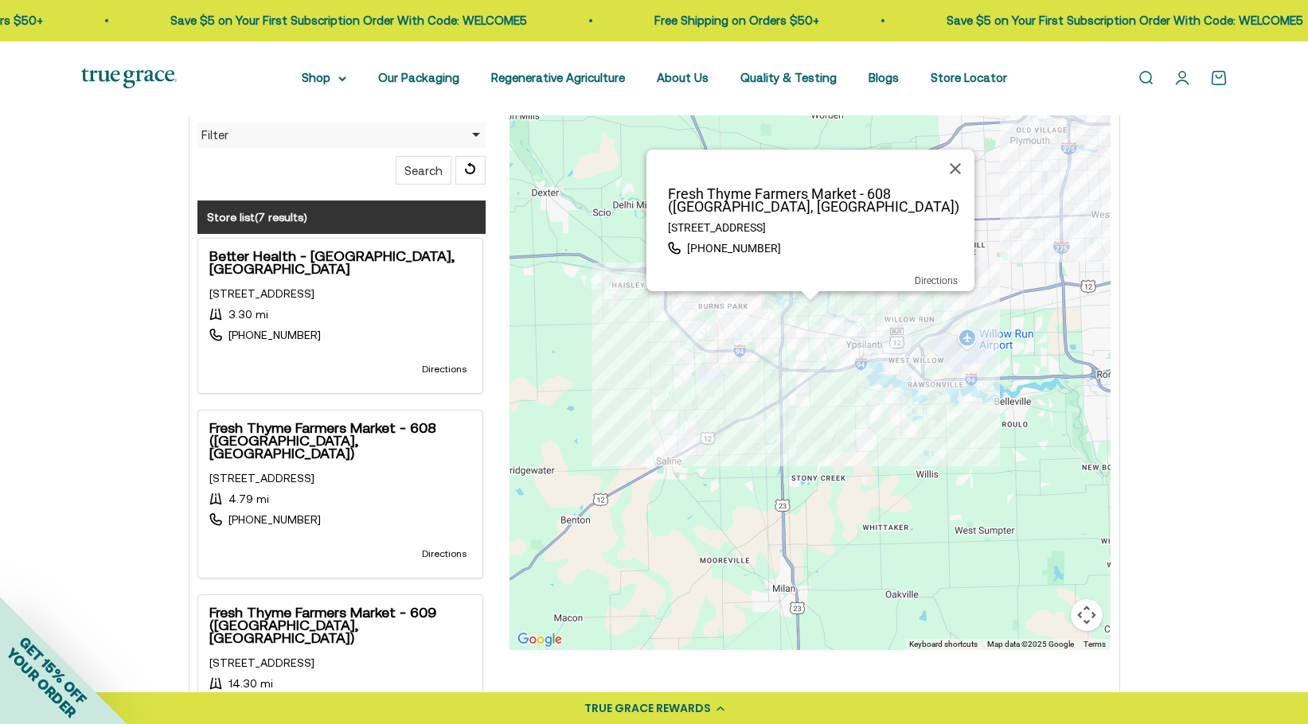
click at [776, 319] on div "Fresh Thyme Farmers Market - 608 (Ypsilanti, MI) 2985 WASHTENAW RD, Ypsilanti, …" at bounding box center [809, 332] width 601 height 637
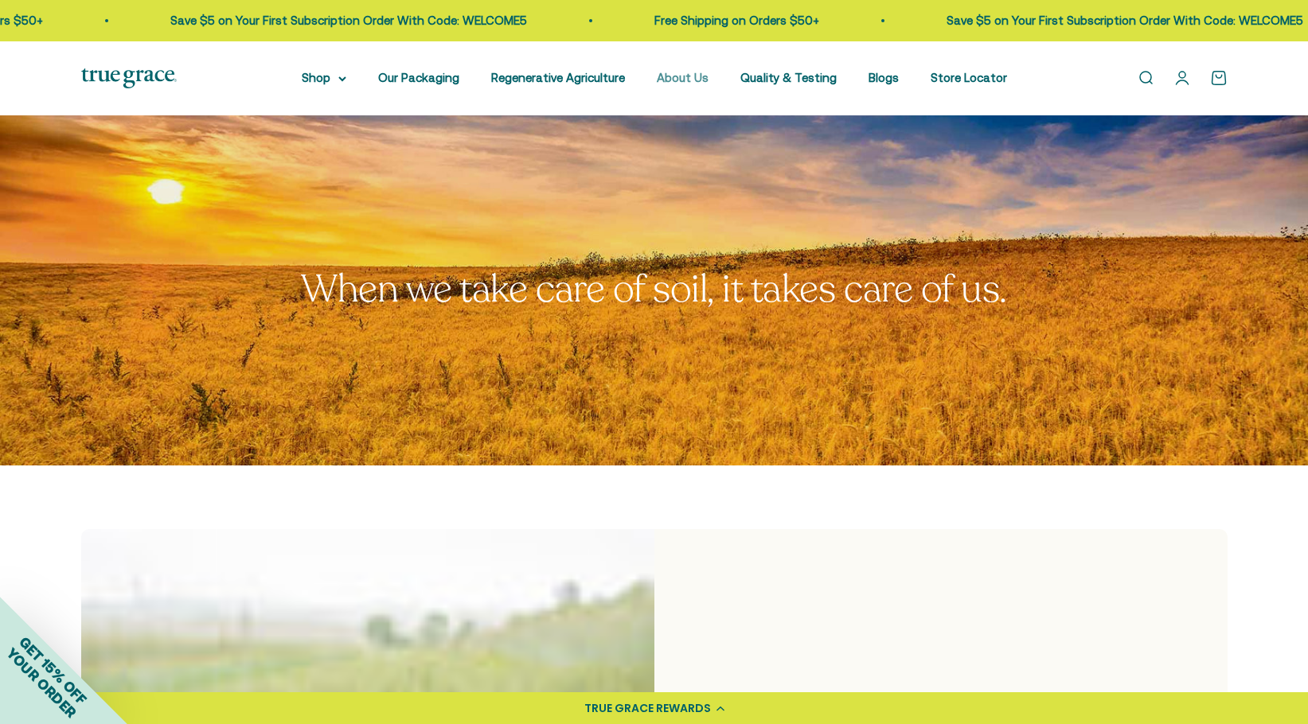
click at [695, 76] on link "About Us" at bounding box center [683, 78] width 52 height 14
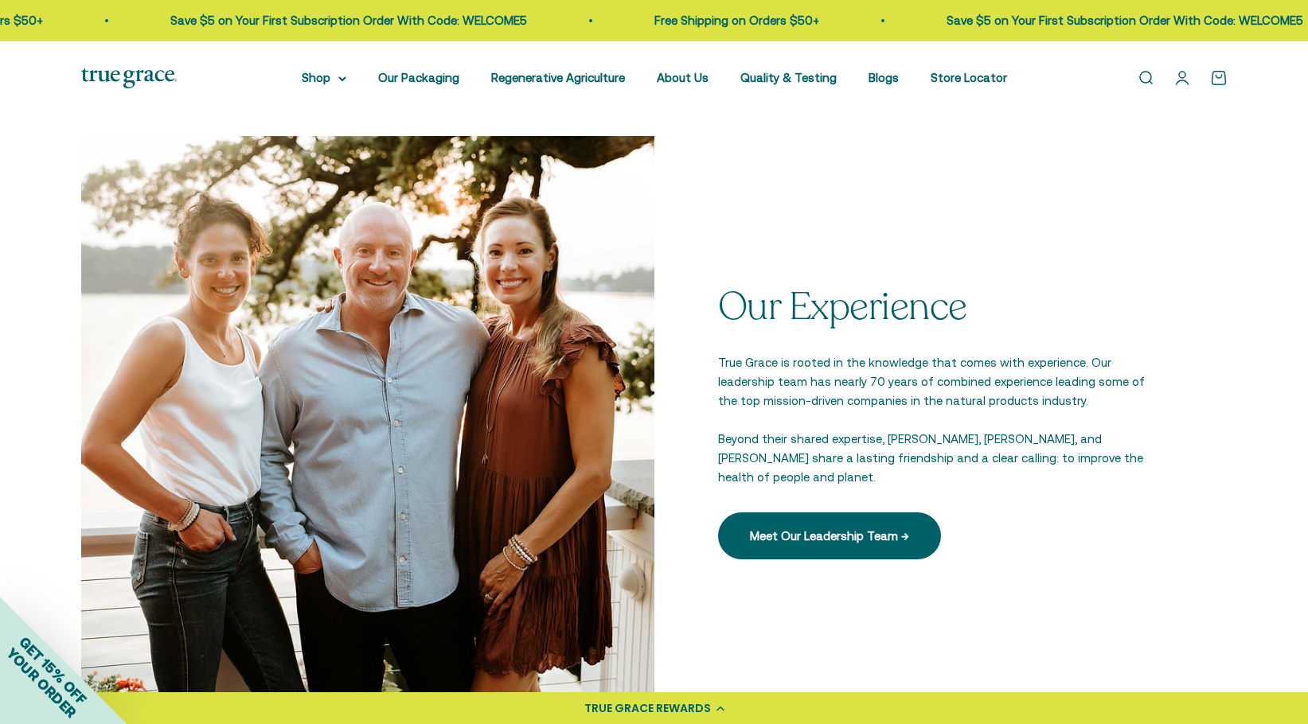
scroll to position [2176, 0]
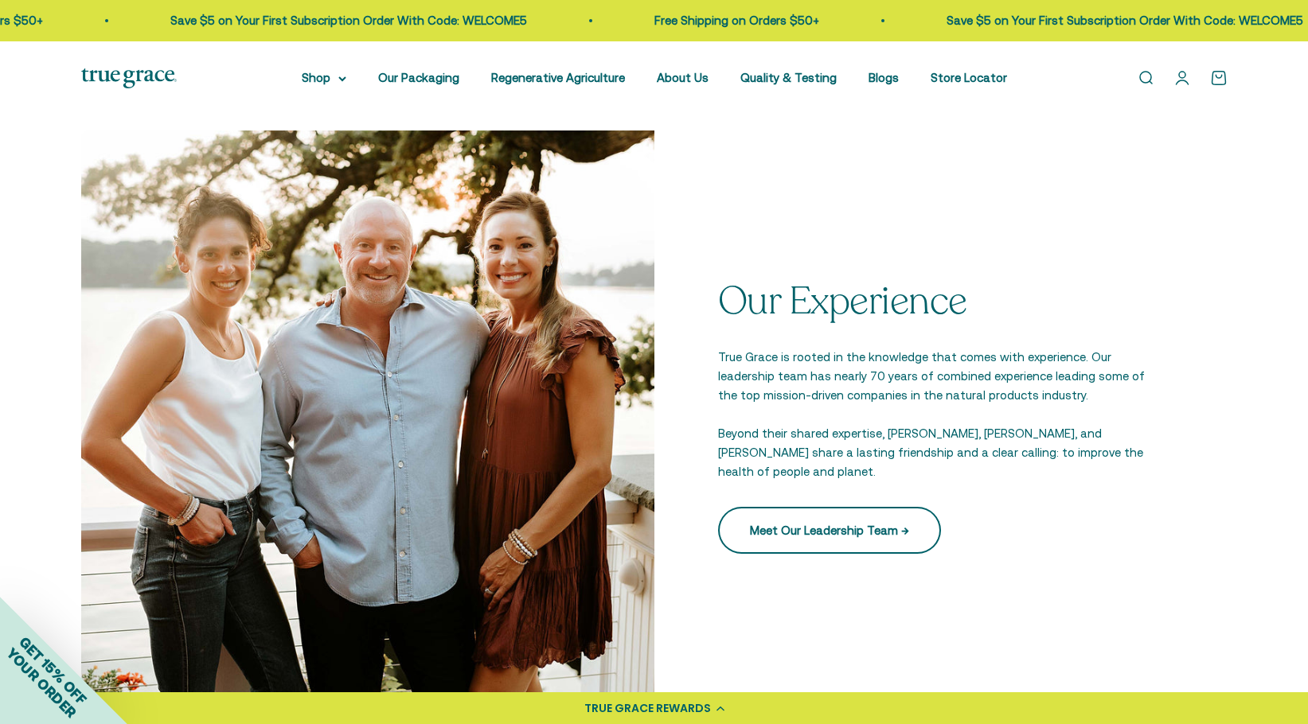
click at [860, 520] on link "Meet Our Leadership Team →" at bounding box center [829, 530] width 223 height 46
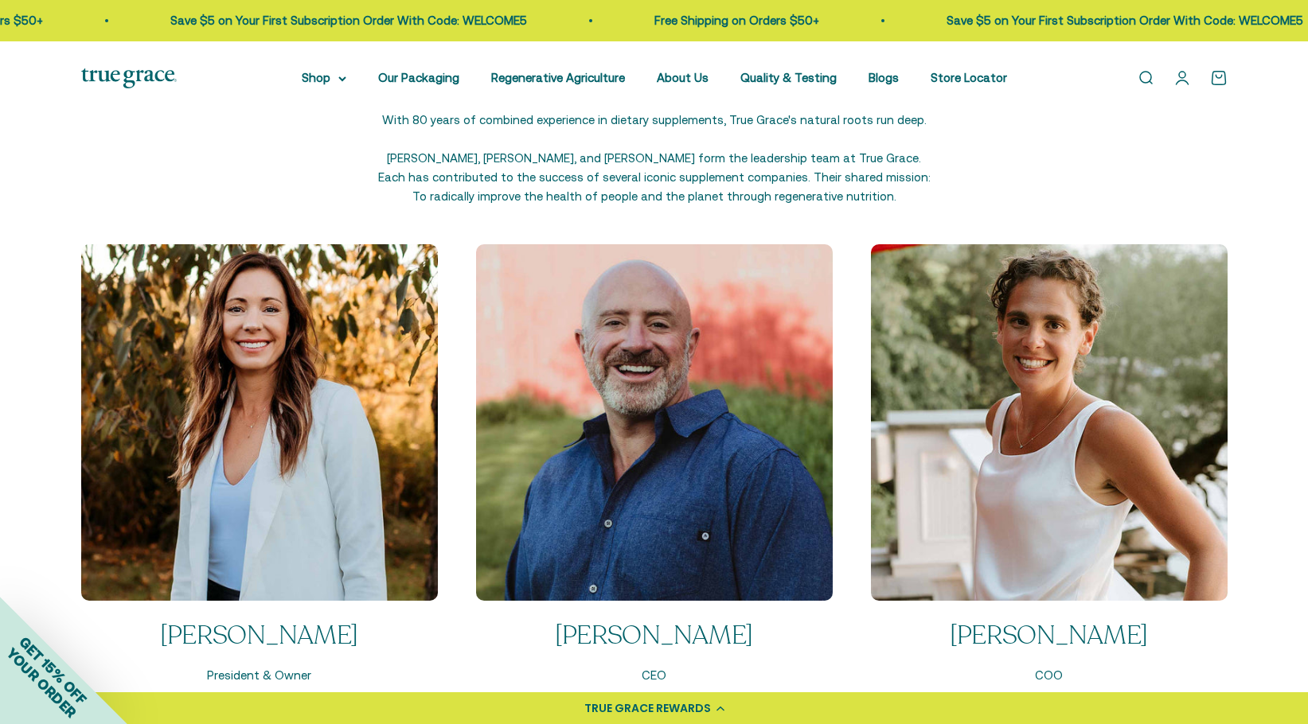
scroll to position [1525, 0]
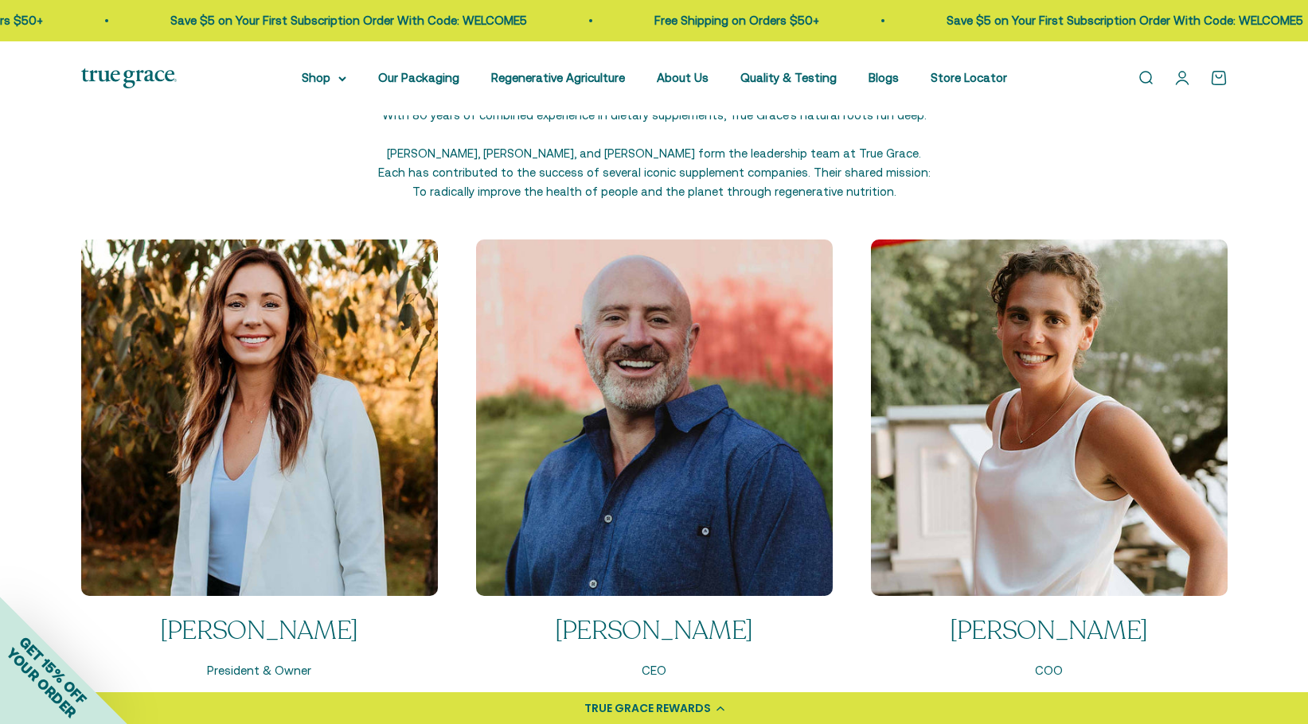
click at [253, 623] on p "Kristie Hall" at bounding box center [259, 631] width 357 height 33
click at [280, 456] on img at bounding box center [259, 418] width 357 height 357
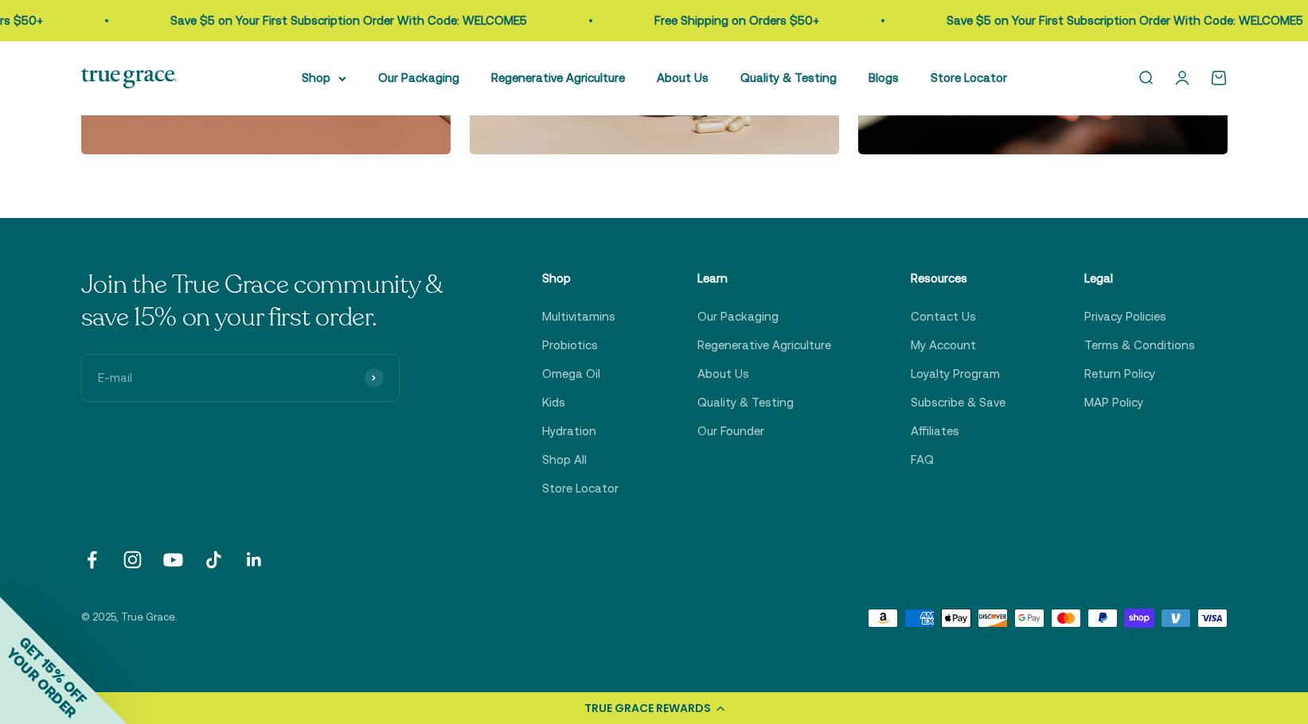
scroll to position [3154, 0]
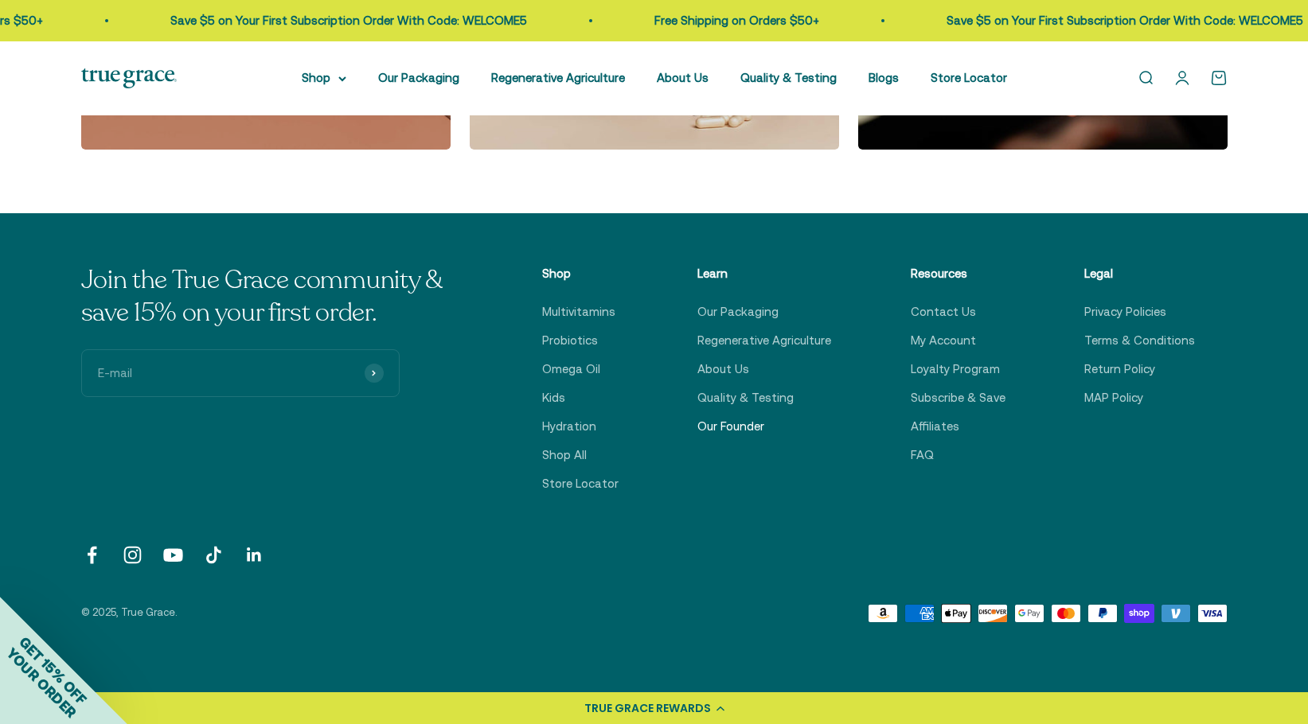
click at [745, 424] on link "Our Founder" at bounding box center [730, 426] width 67 height 19
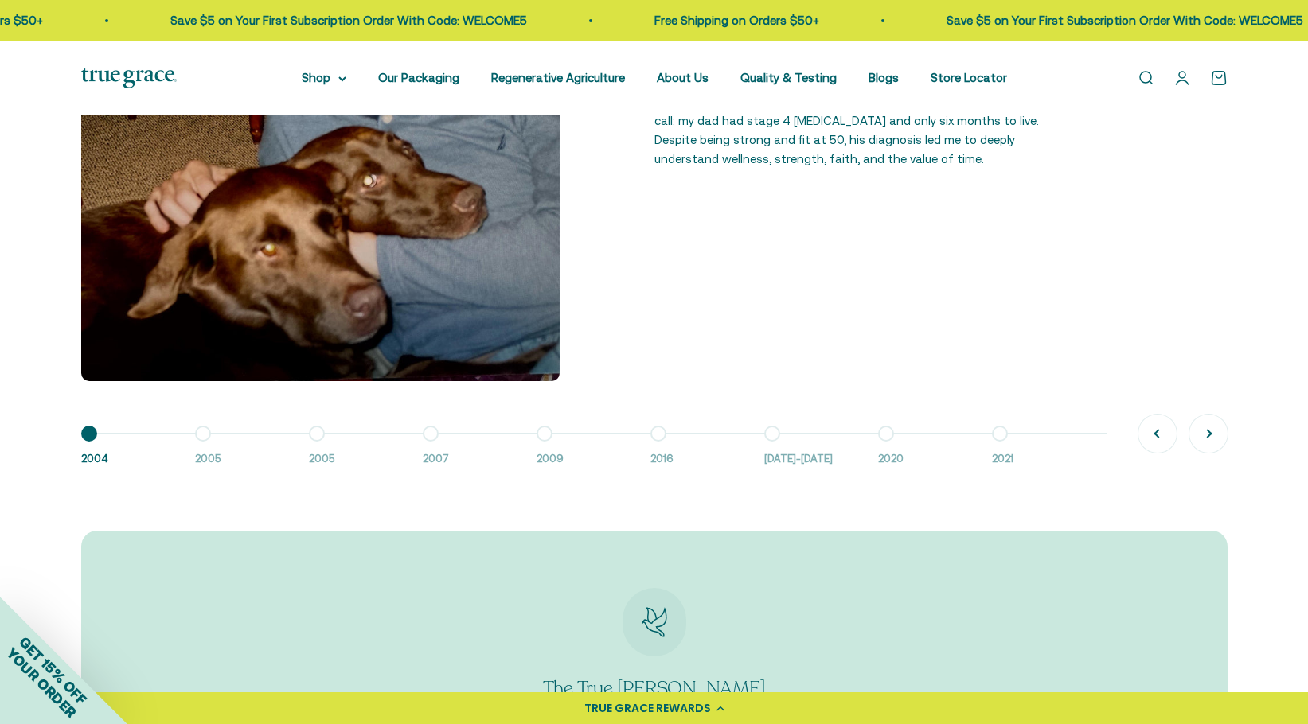
scroll to position [1349, 0]
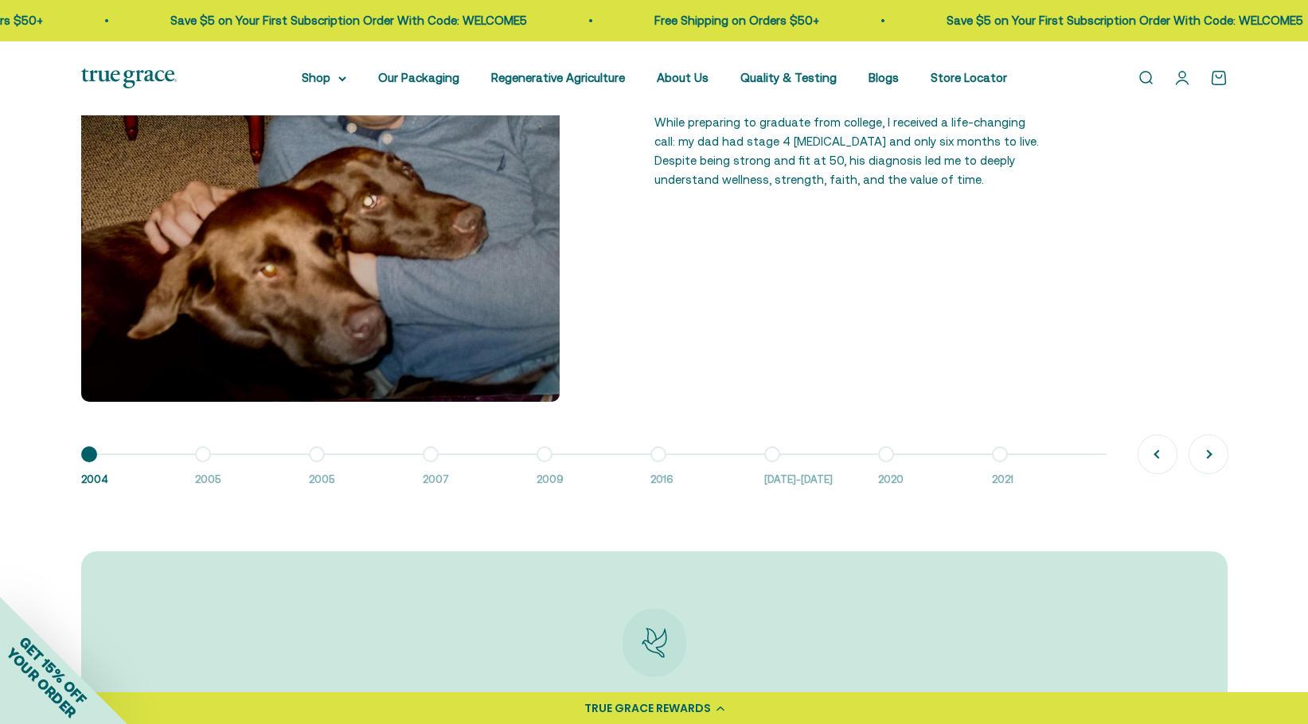
click at [202, 459] on button "Go to item 2 2005" at bounding box center [252, 472] width 114 height 34
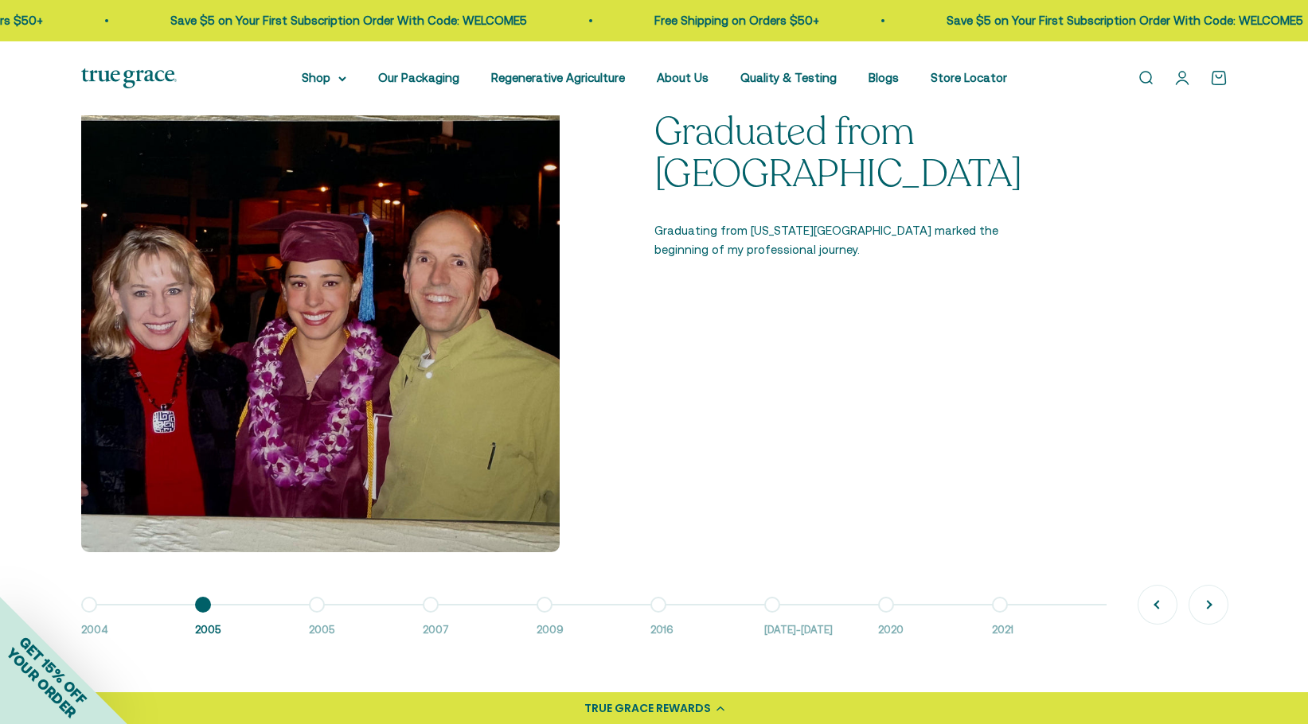
scroll to position [1202, 0]
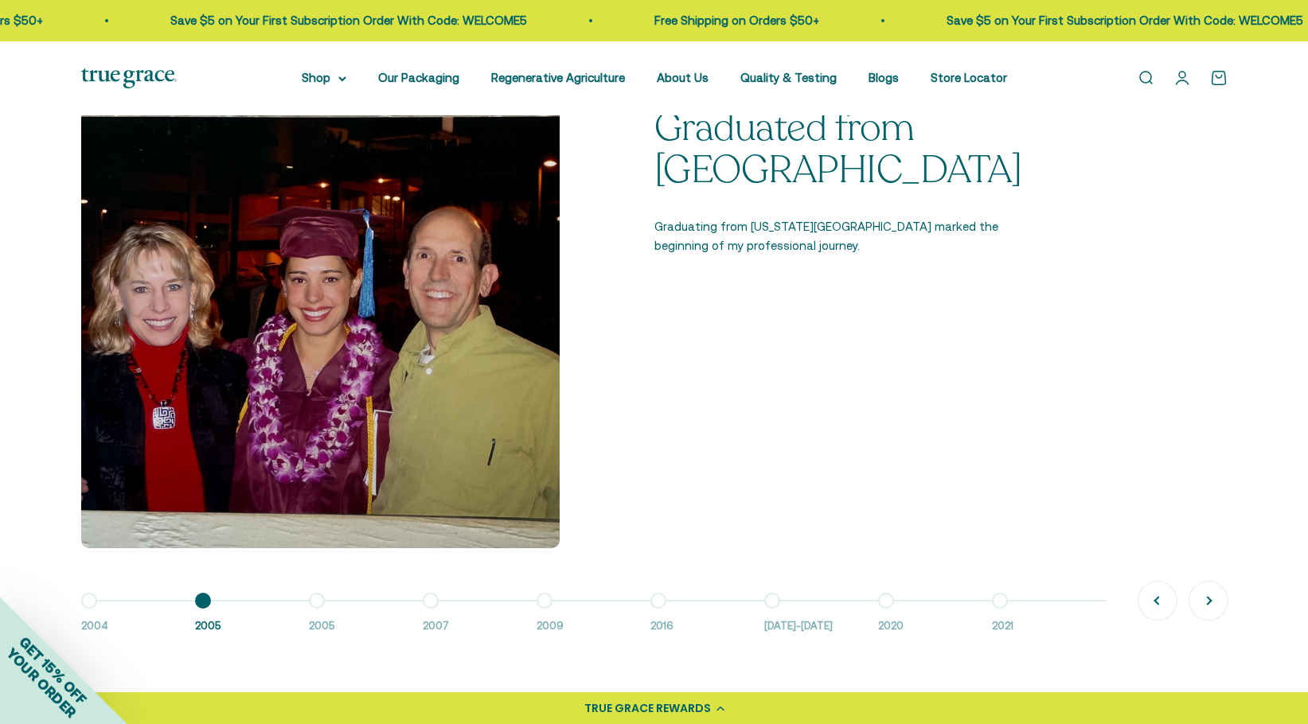
click at [314, 601] on button "Go to item 3 2005" at bounding box center [366, 618] width 114 height 34
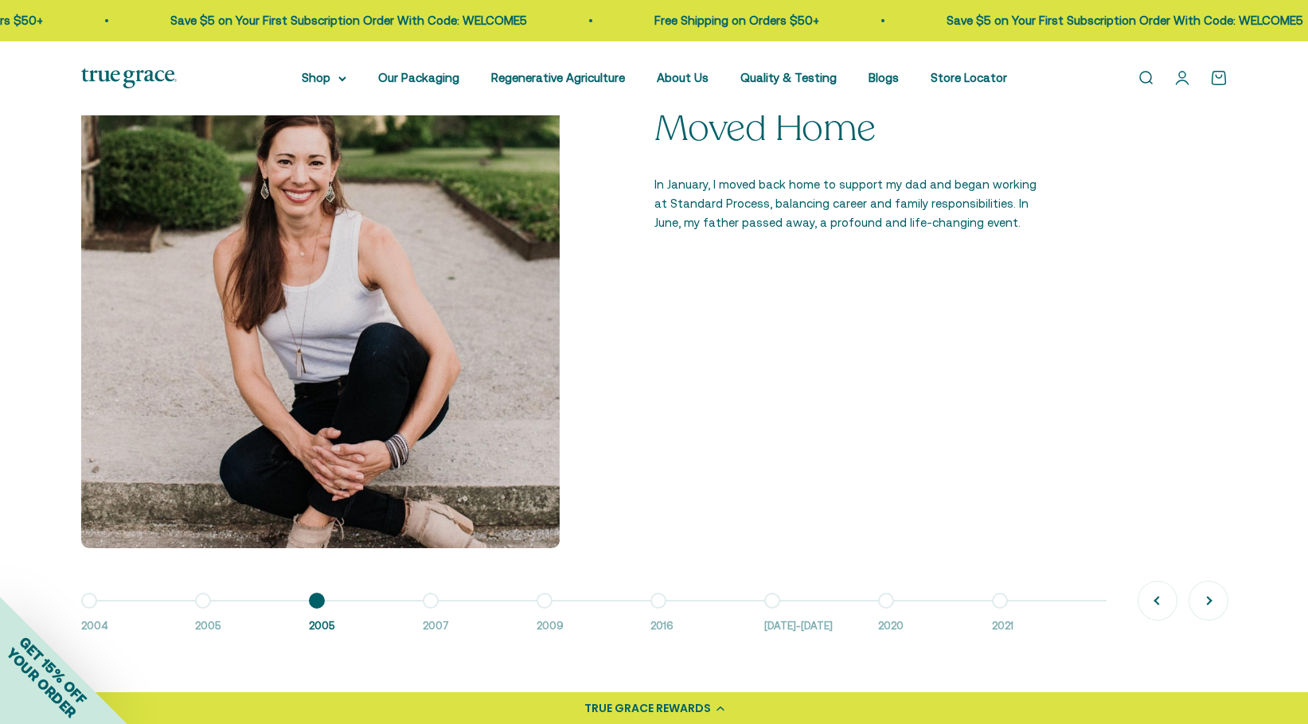
click at [430, 601] on button "Go to item 4 2007" at bounding box center [480, 618] width 114 height 34
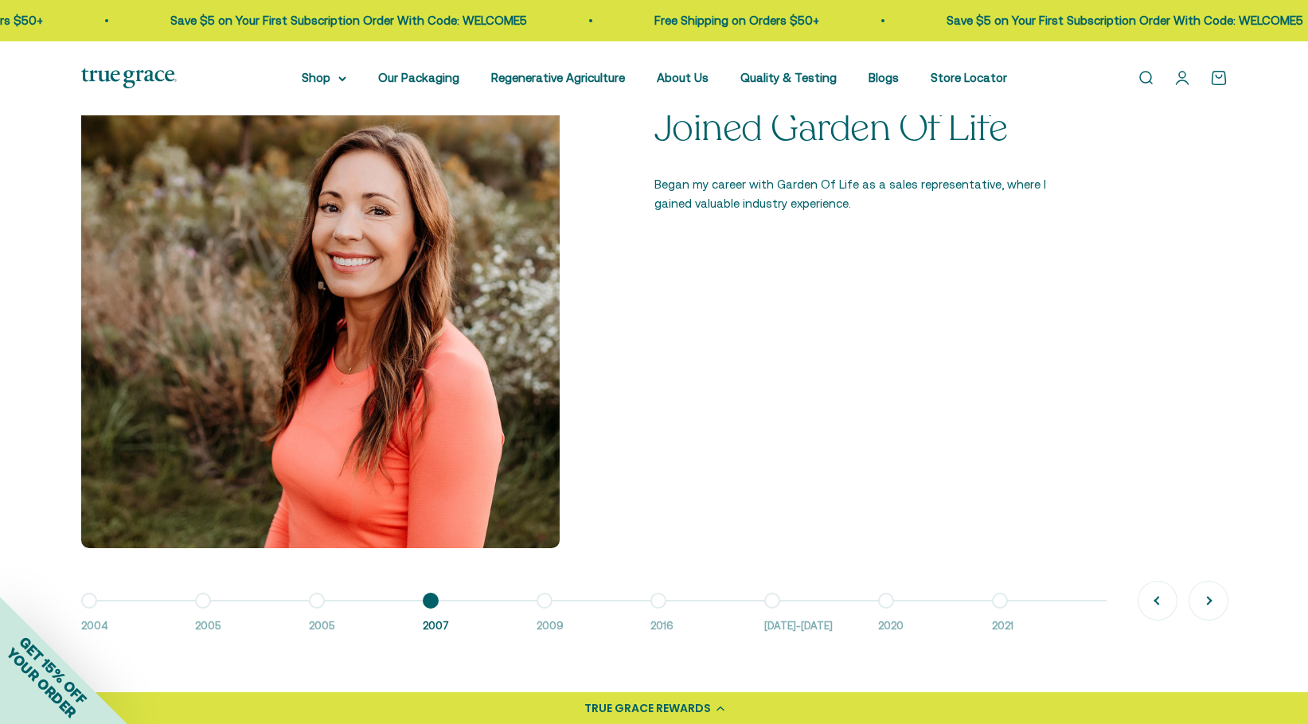
click at [541, 601] on button "Go to item 5 2009" at bounding box center [594, 618] width 114 height 34
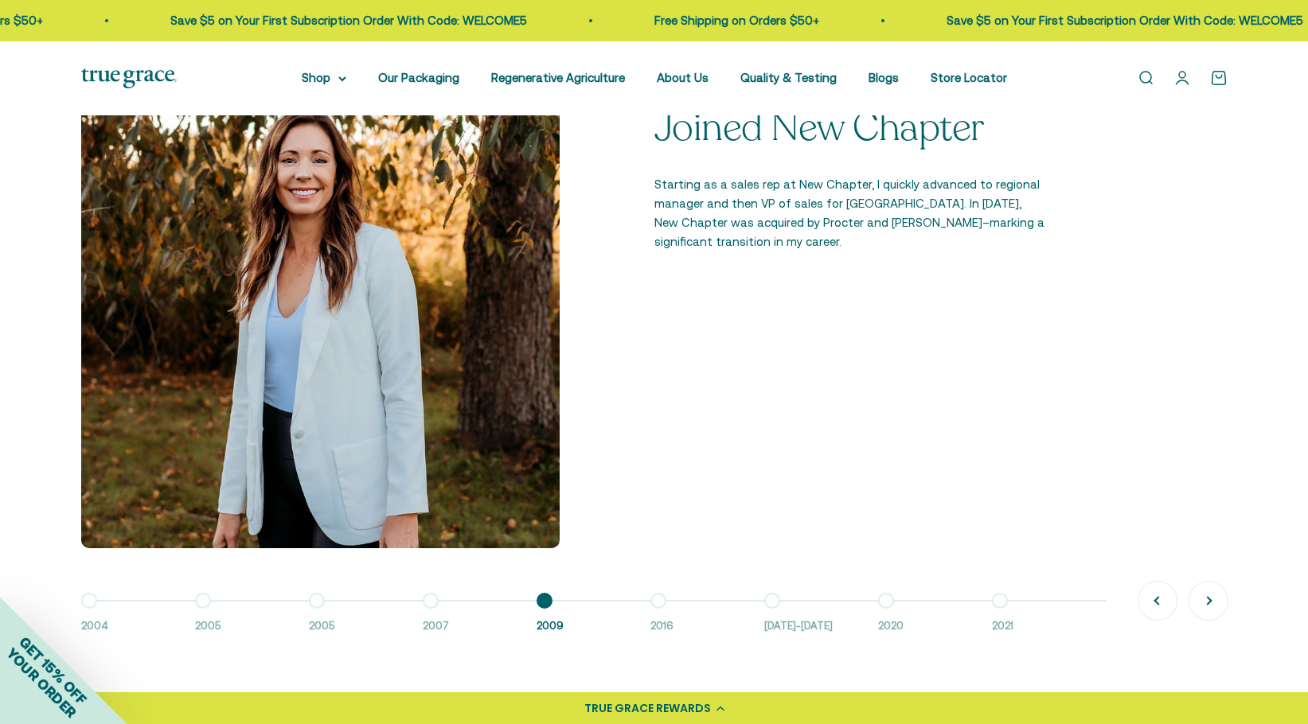
click at [651, 593] on div "Go to item 1 2004 Go to item 2 2005 Go to item 3 2005 Go to item 4 2007 Go to i…" at bounding box center [654, 614] width 1146 height 42
click at [657, 601] on button "Go to item 6 2016" at bounding box center [707, 618] width 114 height 34
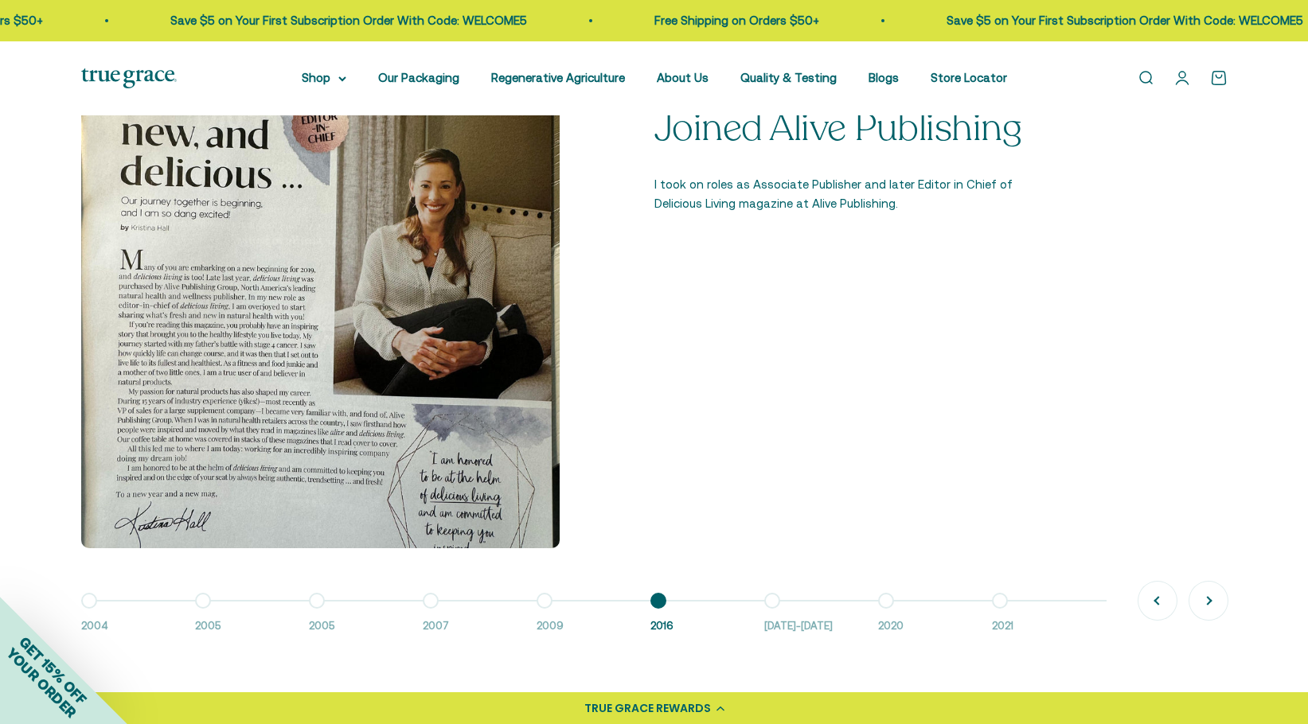
click at [775, 601] on button "Go to item 7 [DATE]-[DATE]" at bounding box center [821, 618] width 114 height 34
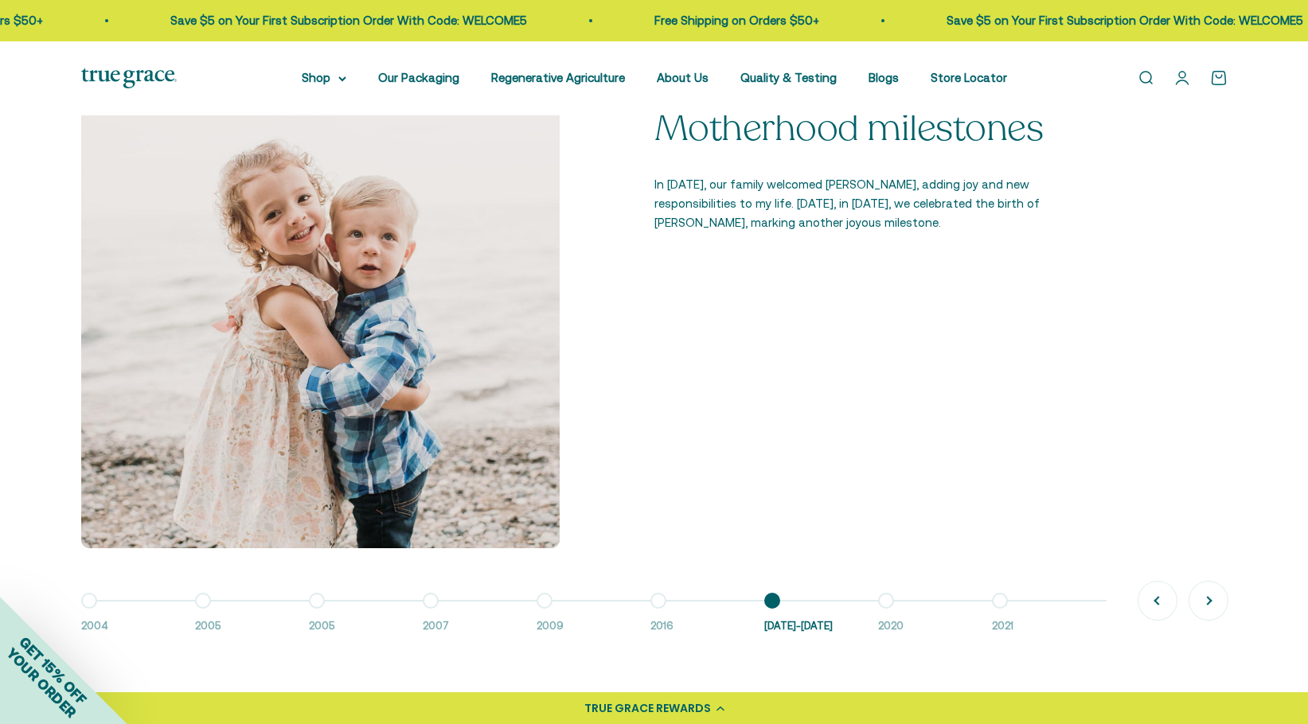
click at [892, 602] on button "Go to item 8 2020" at bounding box center [935, 618] width 114 height 34
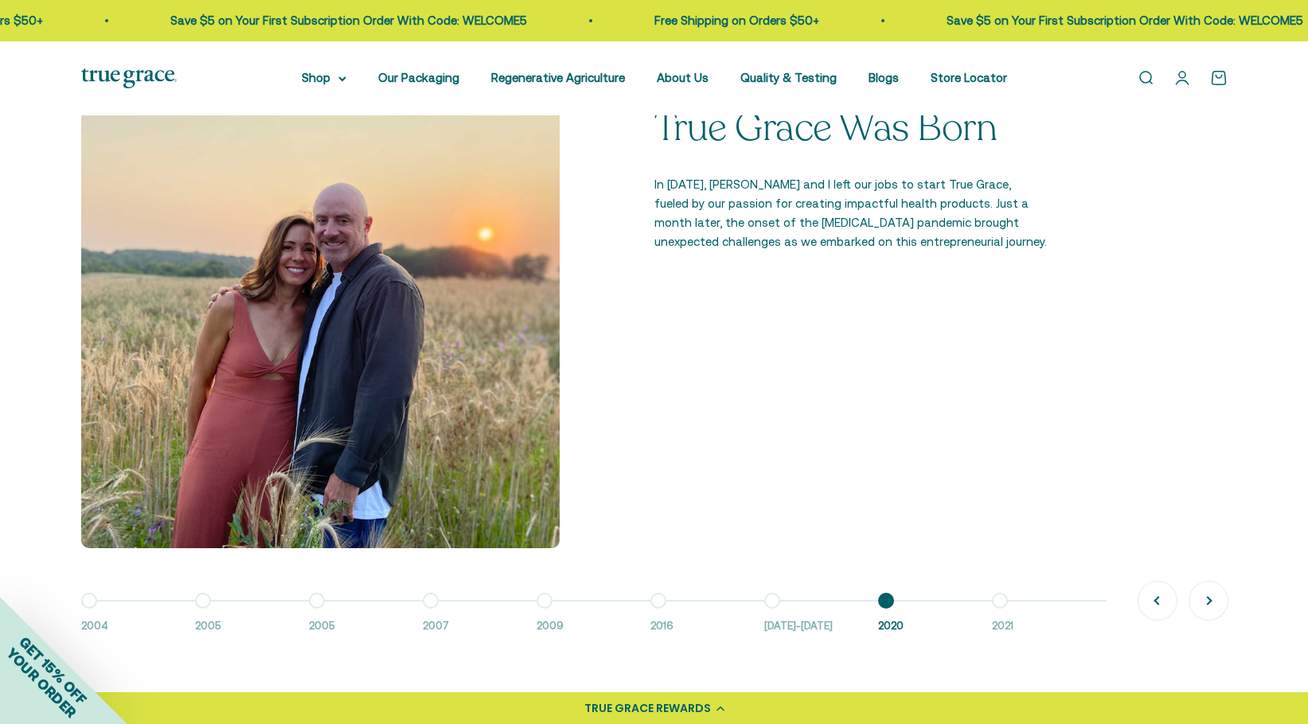
click at [998, 601] on button "Go to item 9 2021" at bounding box center [1049, 618] width 114 height 34
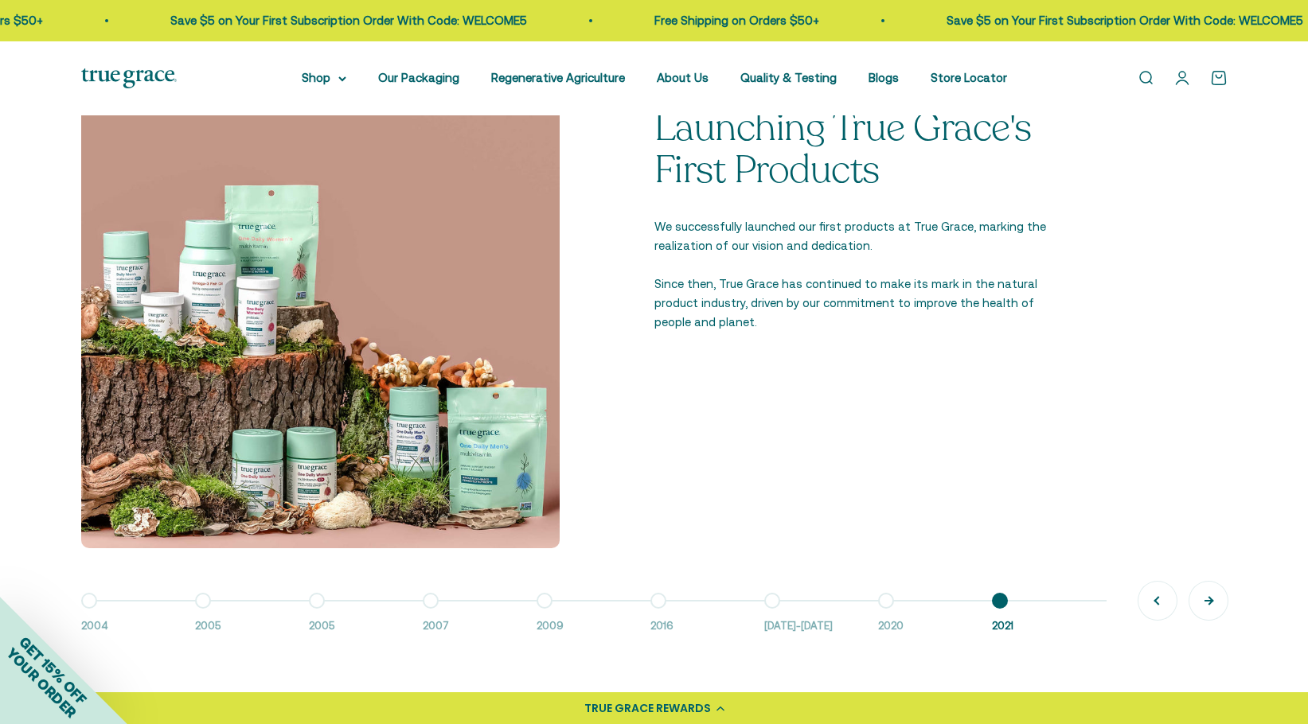
click at [1214, 596] on button "Next" at bounding box center [1208, 601] width 38 height 38
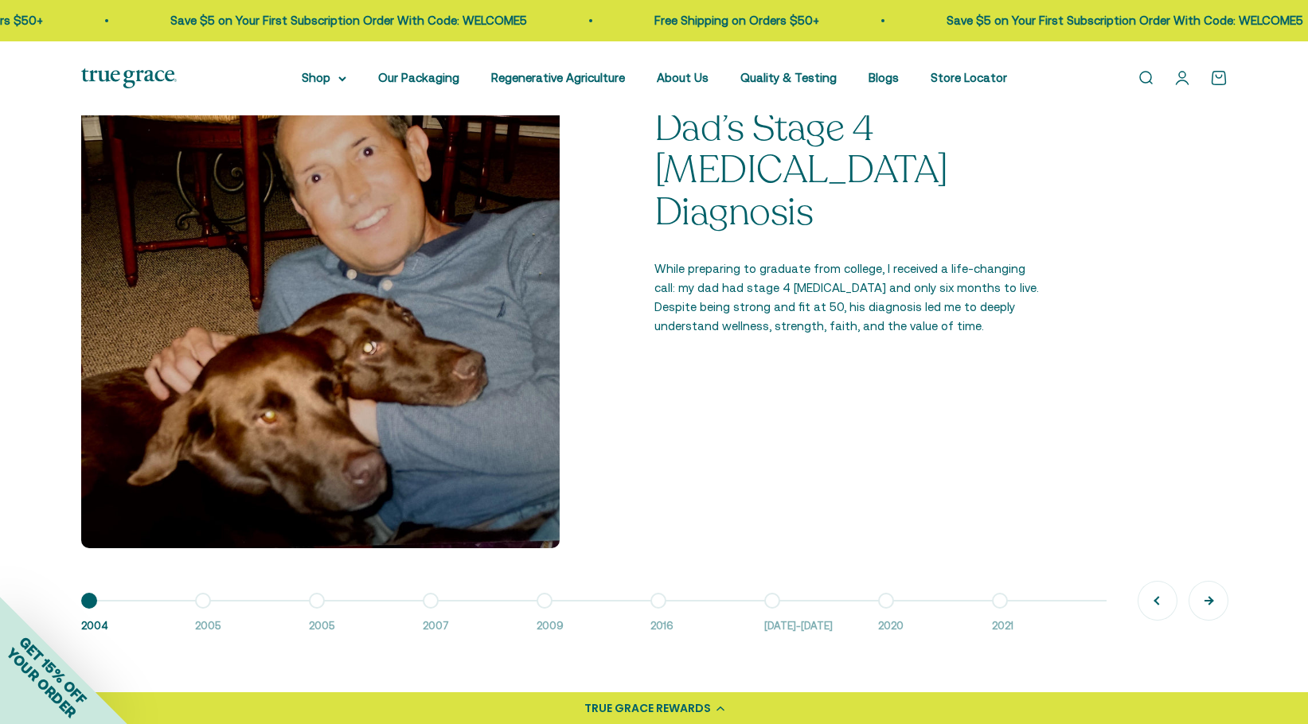
click at [1214, 596] on button "Next" at bounding box center [1208, 601] width 38 height 38
